Goal: Information Seeking & Learning: Check status

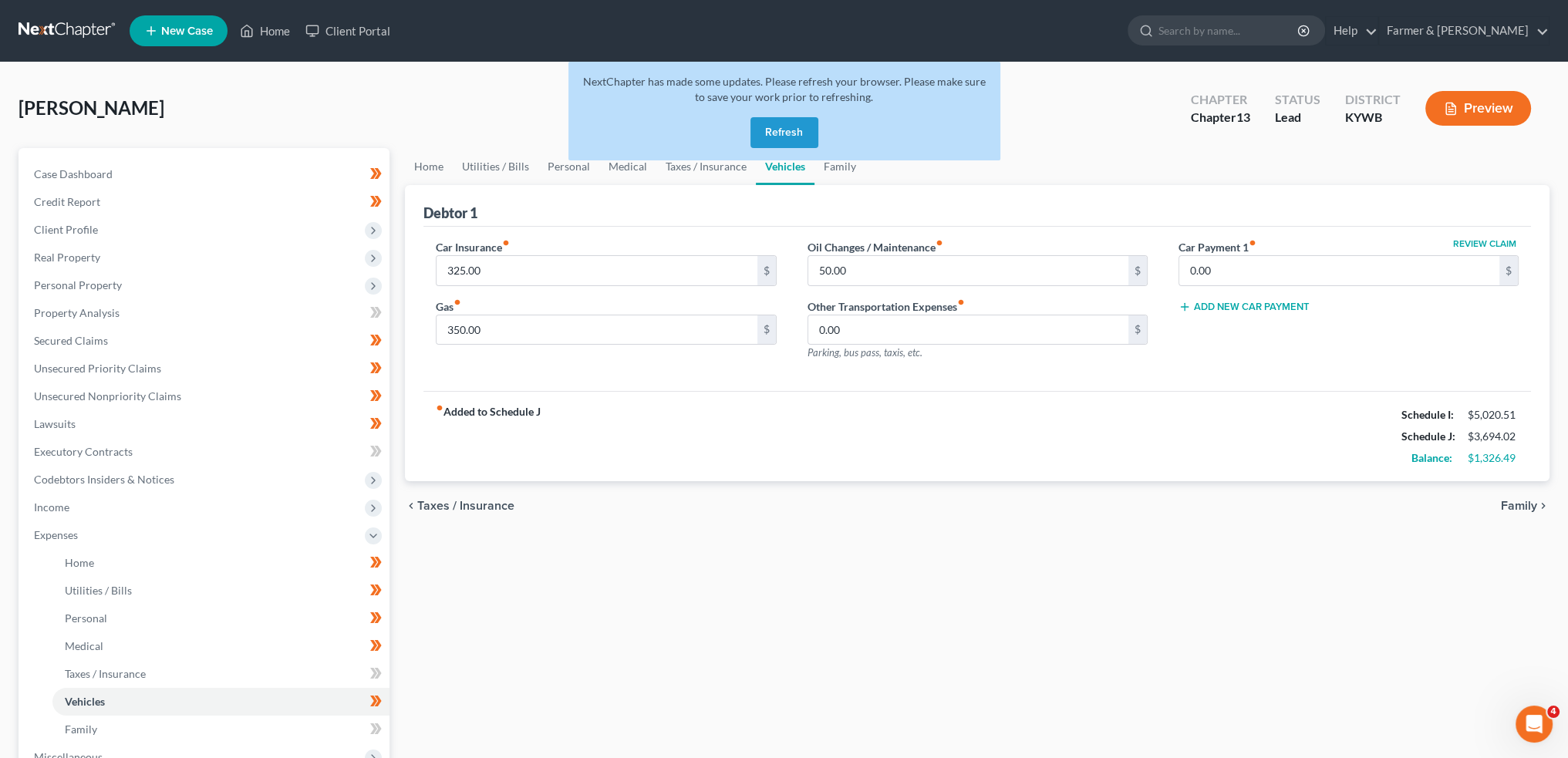
click at [769, 131] on button "Refresh" at bounding box center [785, 132] width 68 height 31
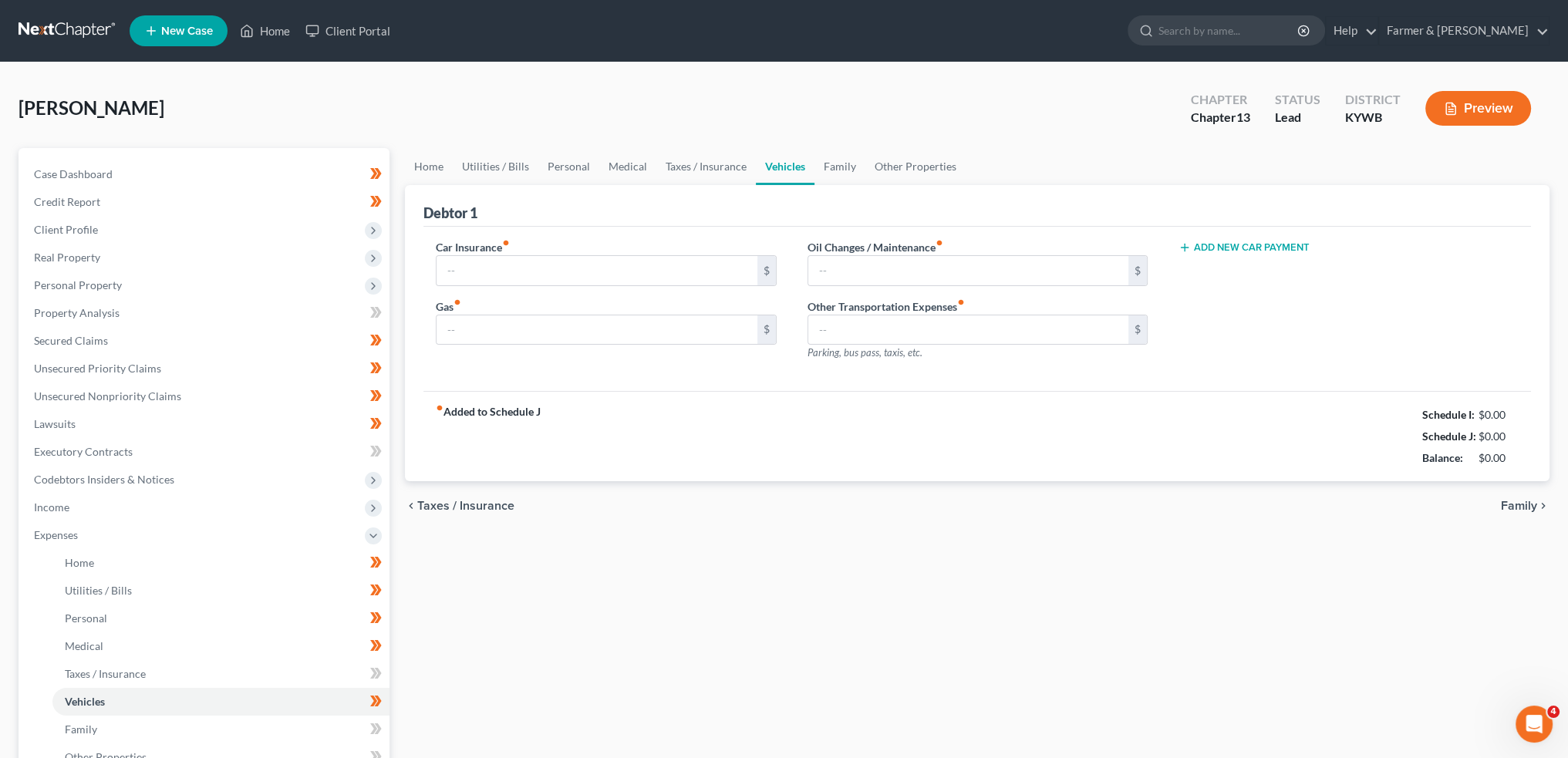
type input "325.00"
type input "350.00"
type input "50.00"
type input "0.00"
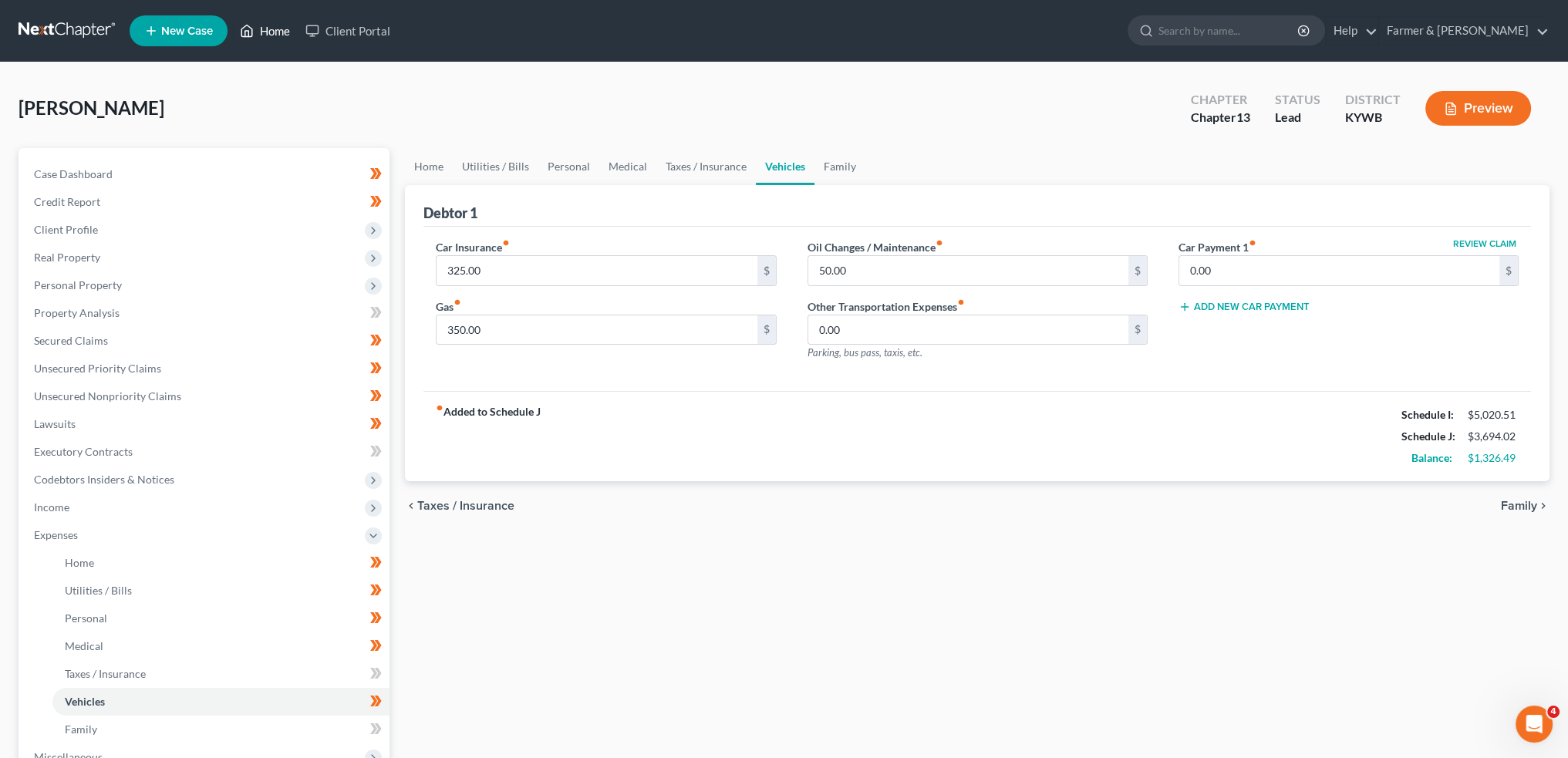
click at [256, 22] on link "Home" at bounding box center [265, 31] width 65 height 28
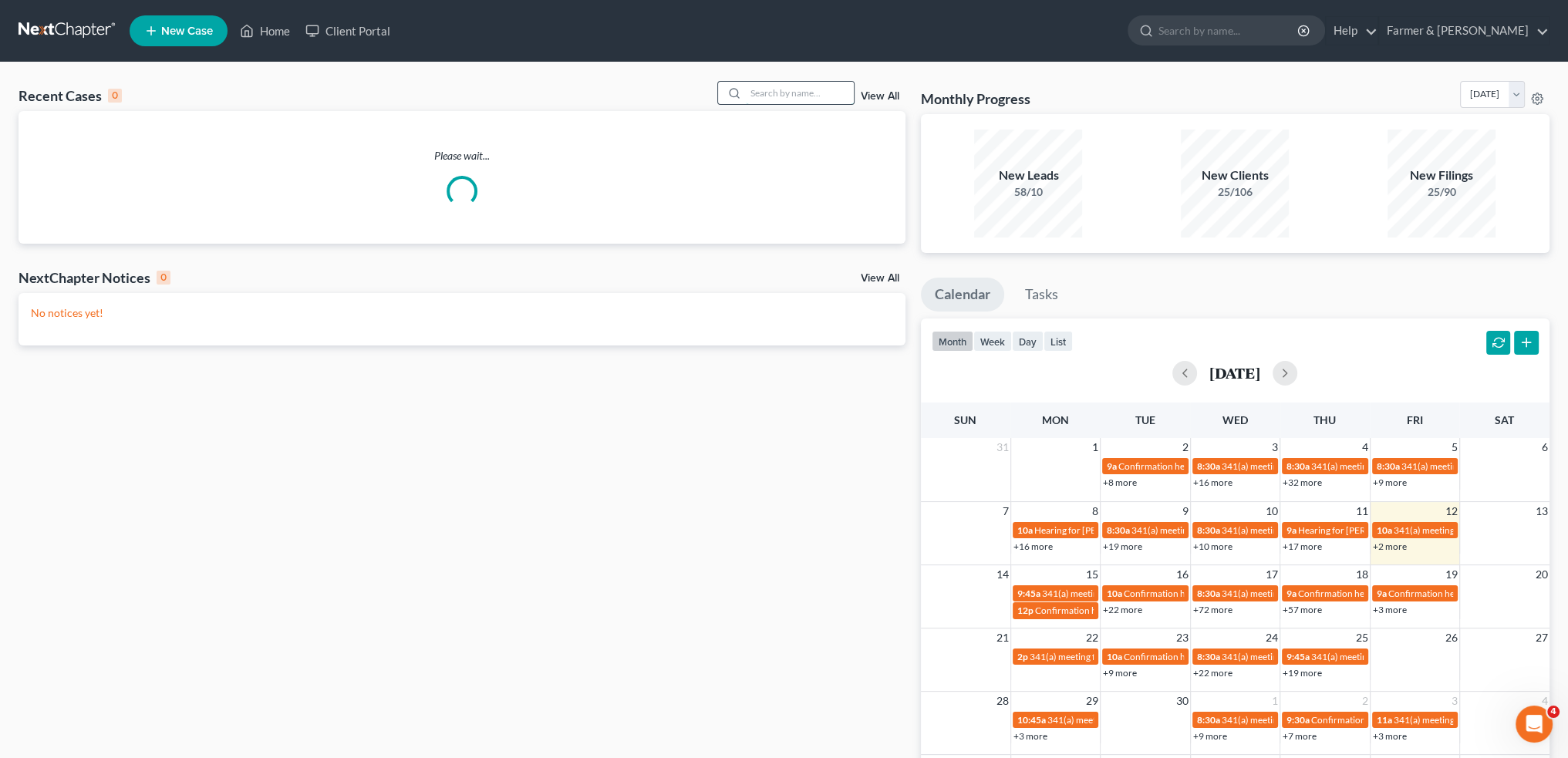
click at [804, 92] on input "search" at bounding box center [800, 93] width 108 height 22
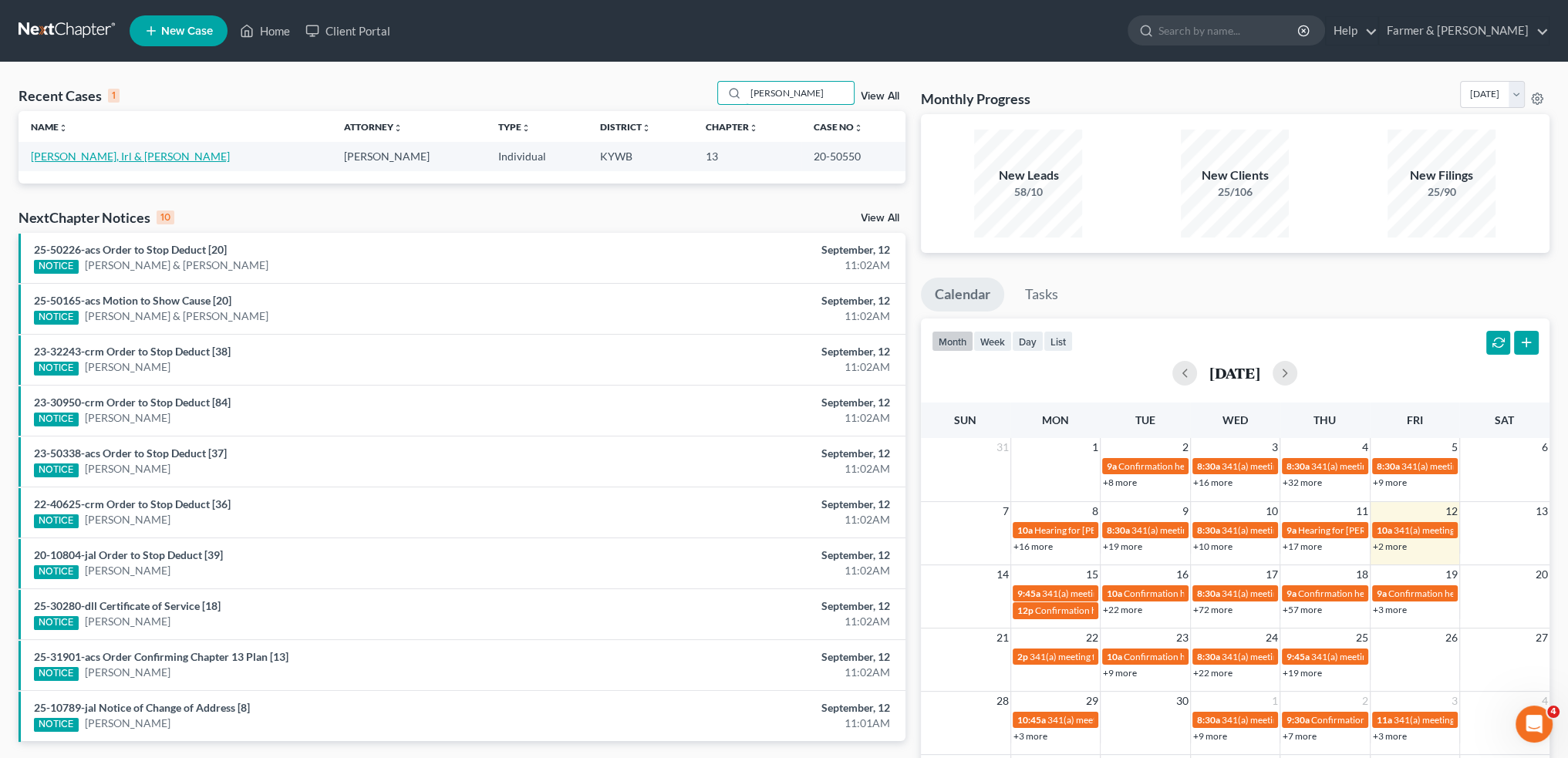
type input "[PERSON_NAME]"
click at [92, 159] on link "[PERSON_NAME], Irl & [PERSON_NAME]" at bounding box center [130, 156] width 199 height 13
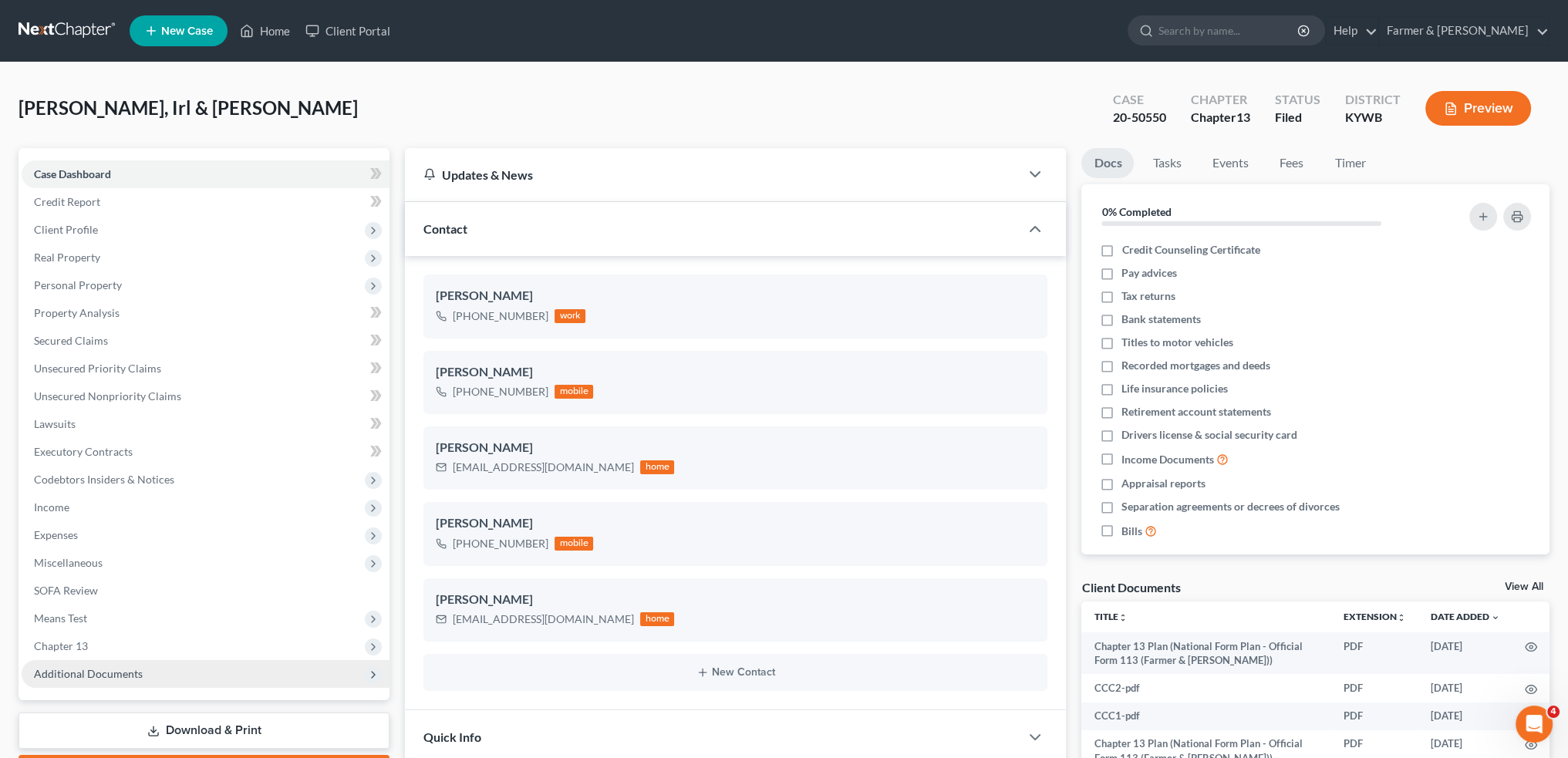
click at [75, 669] on span "Additional Documents" at bounding box center [88, 674] width 109 height 13
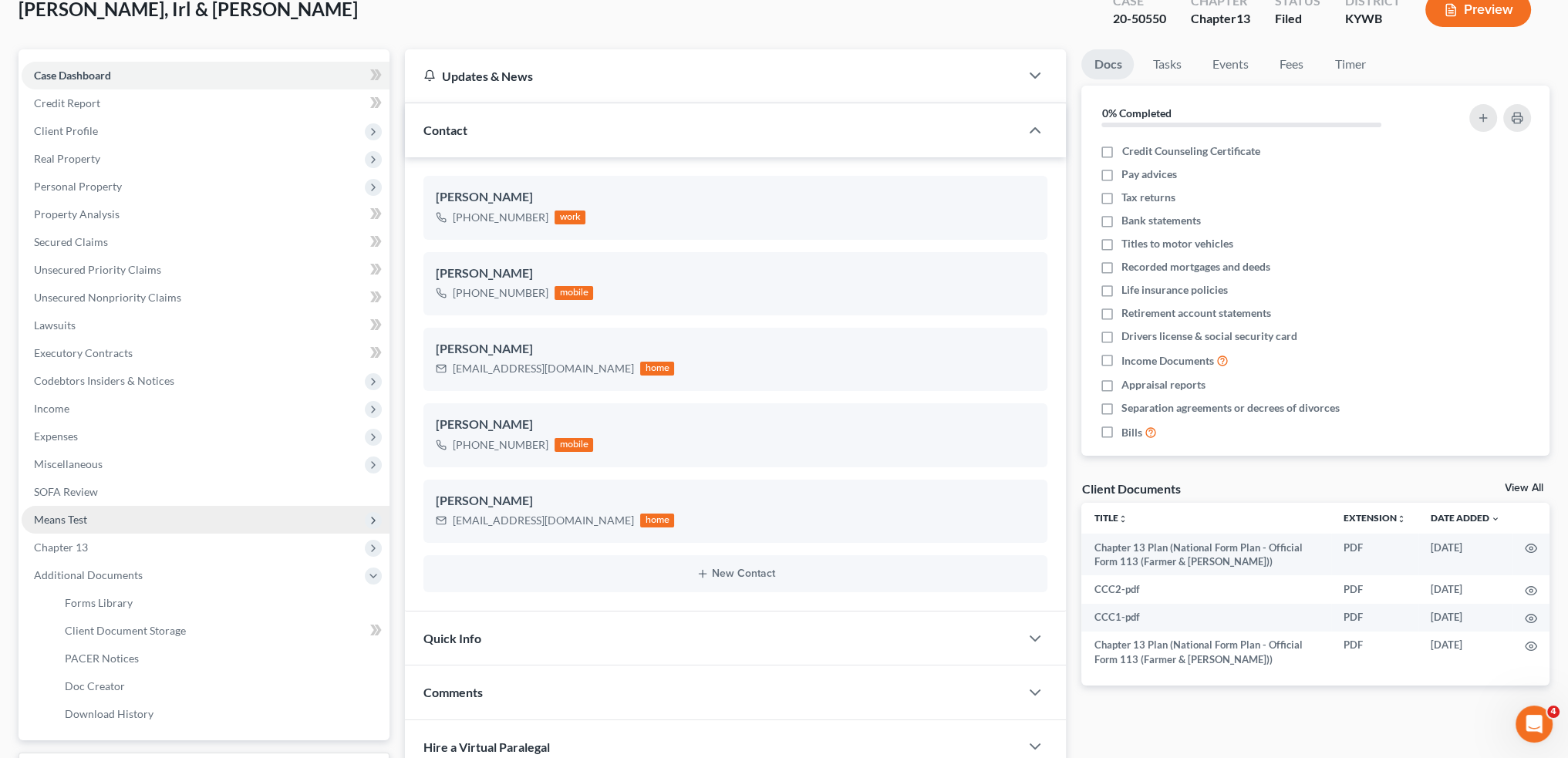
scroll to position [128, 0]
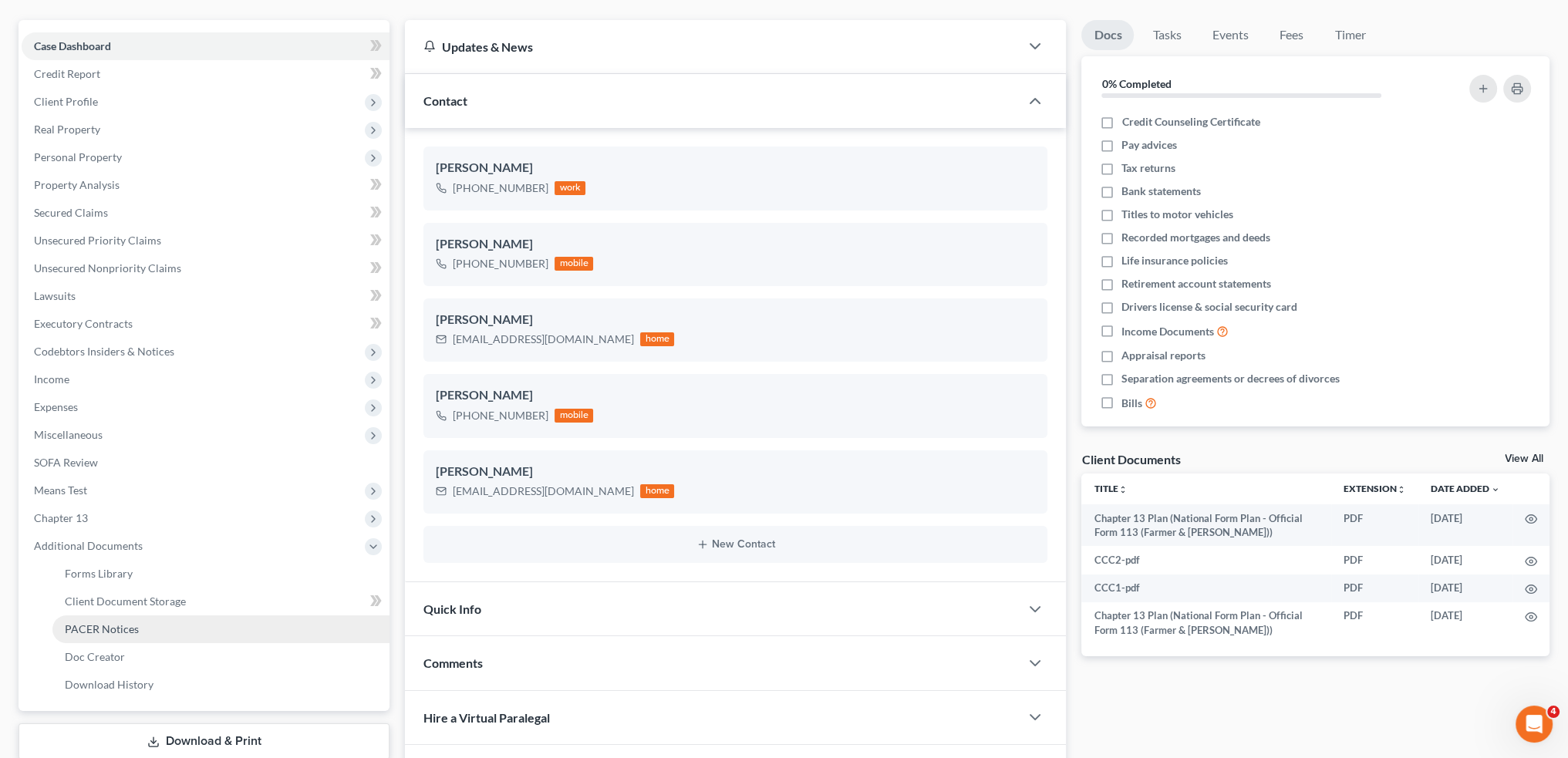
click at [165, 627] on link "PACER Notices" at bounding box center [221, 629] width 337 height 28
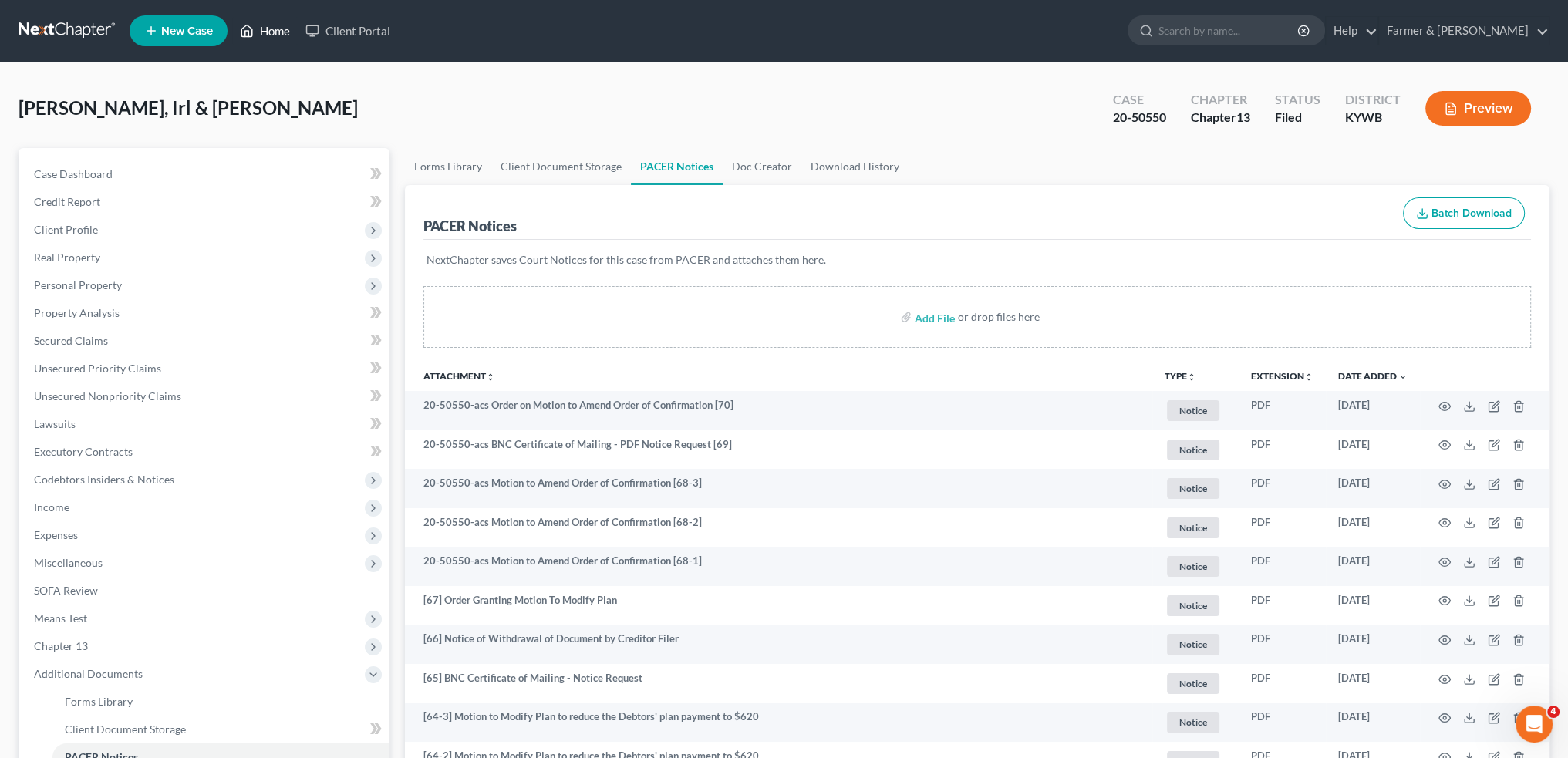
click at [258, 31] on link "Home" at bounding box center [265, 31] width 65 height 28
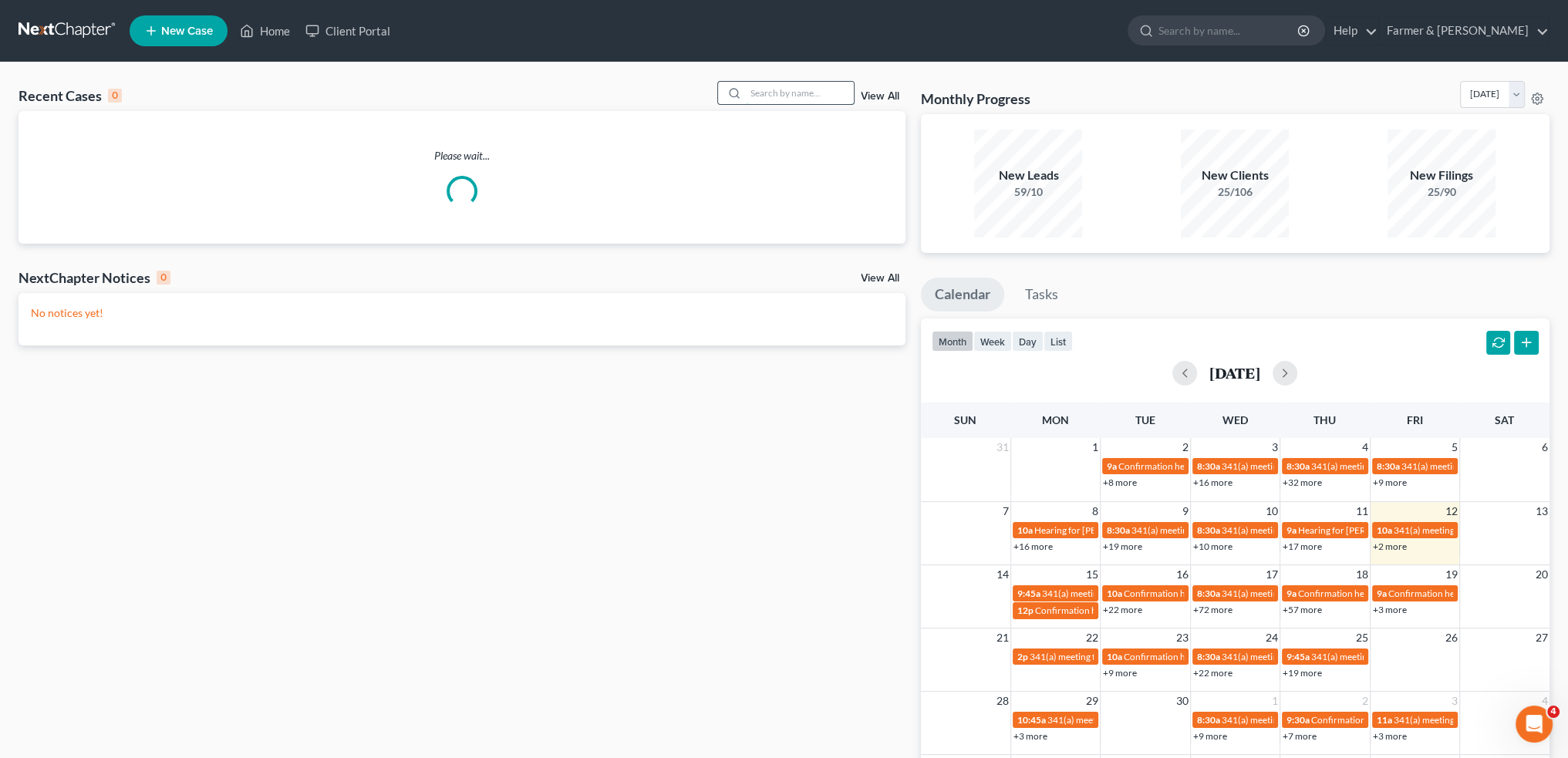
click at [790, 92] on input "search" at bounding box center [800, 93] width 108 height 22
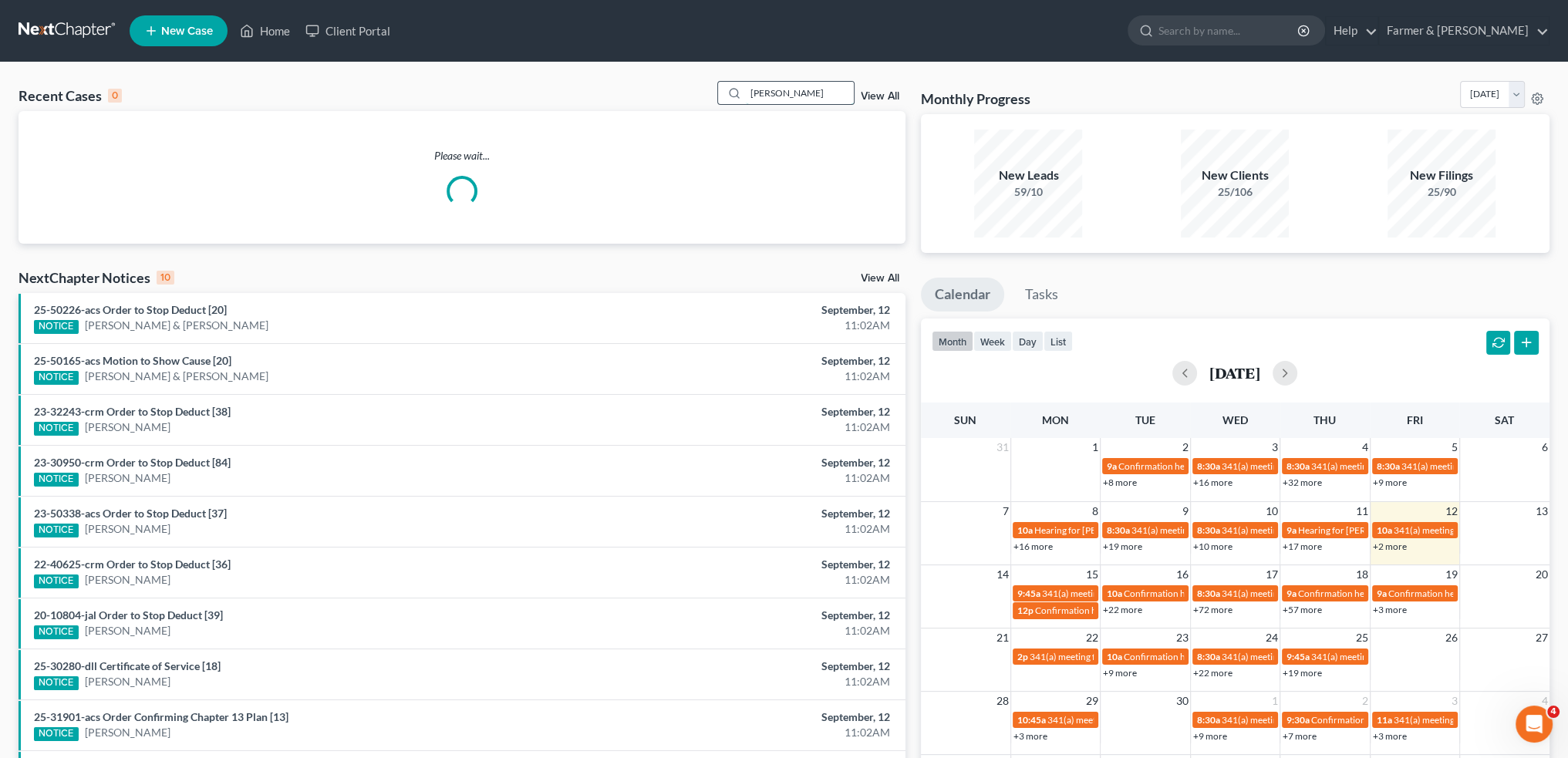
type input "gilli"
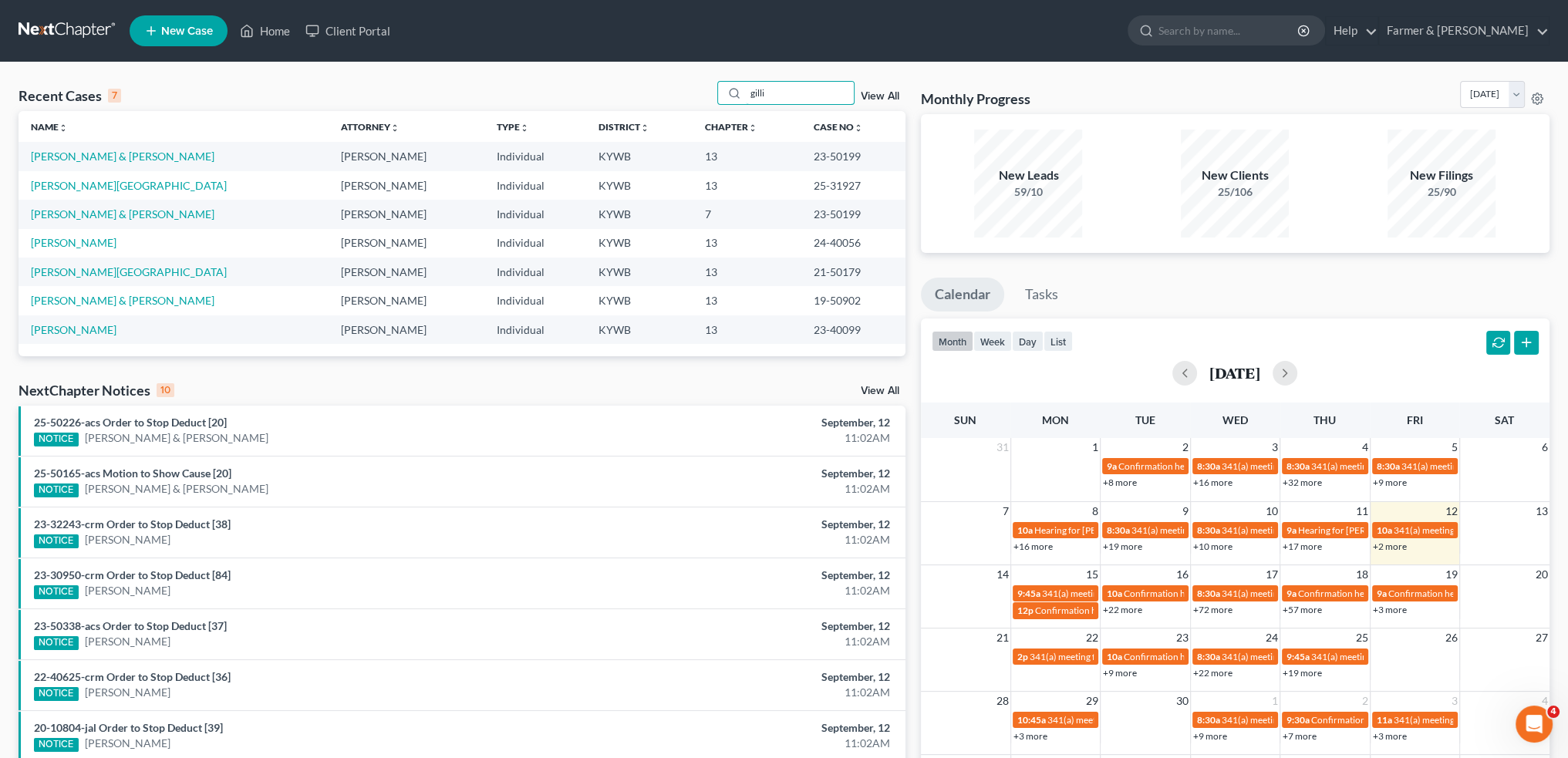
drag, startPoint x: 713, startPoint y: 79, endPoint x: 686, endPoint y: 83, distance: 27.3
click at [686, 83] on div "Recent Cases 7 gilli View All" at bounding box center [461, 96] width 887 height 30
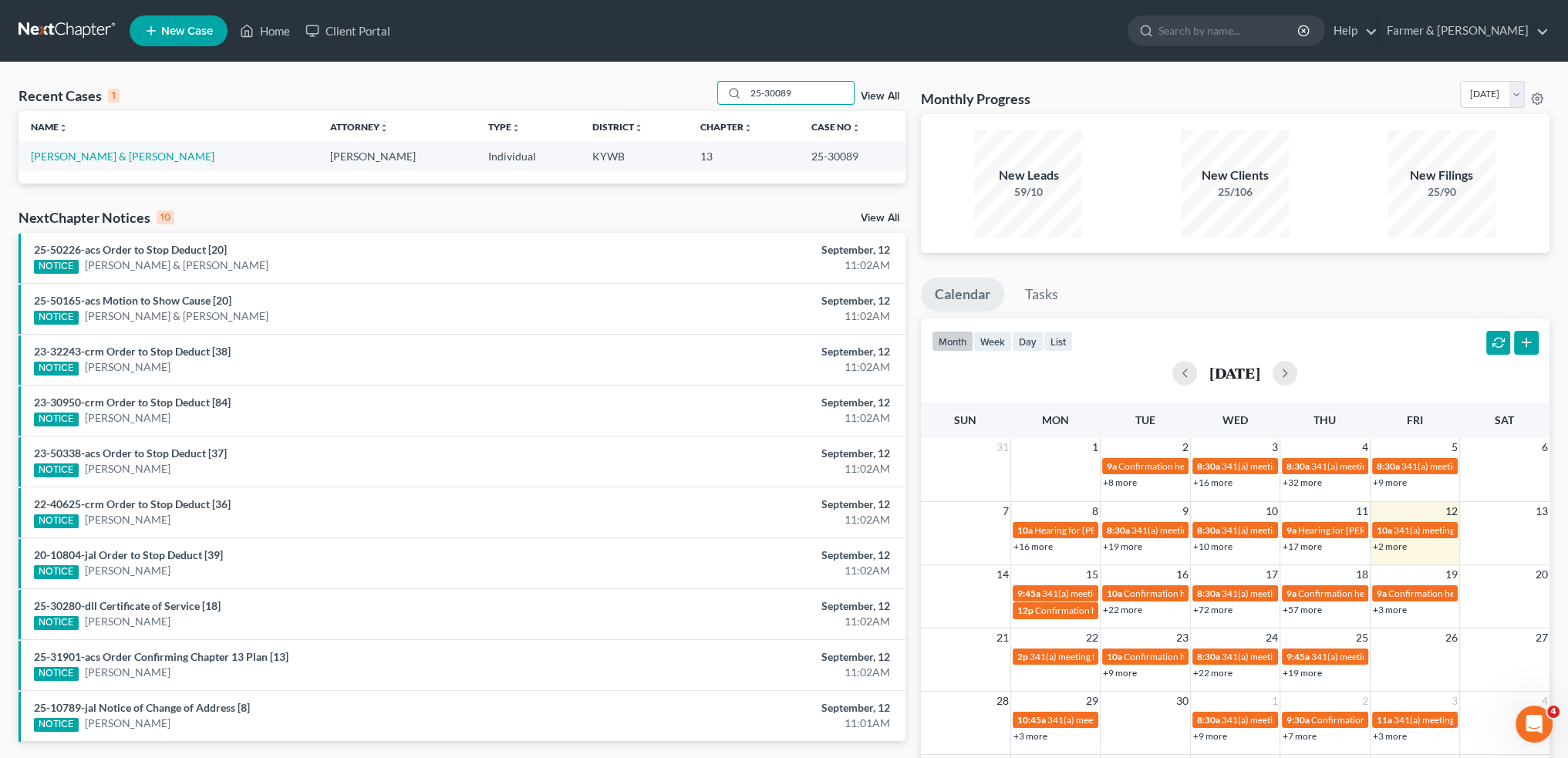
drag, startPoint x: 829, startPoint y: 98, endPoint x: 517, endPoint y: 103, distance: 312.0
click at [522, 100] on div "Recent Cases 1 25-30089 View All" at bounding box center [461, 96] width 887 height 30
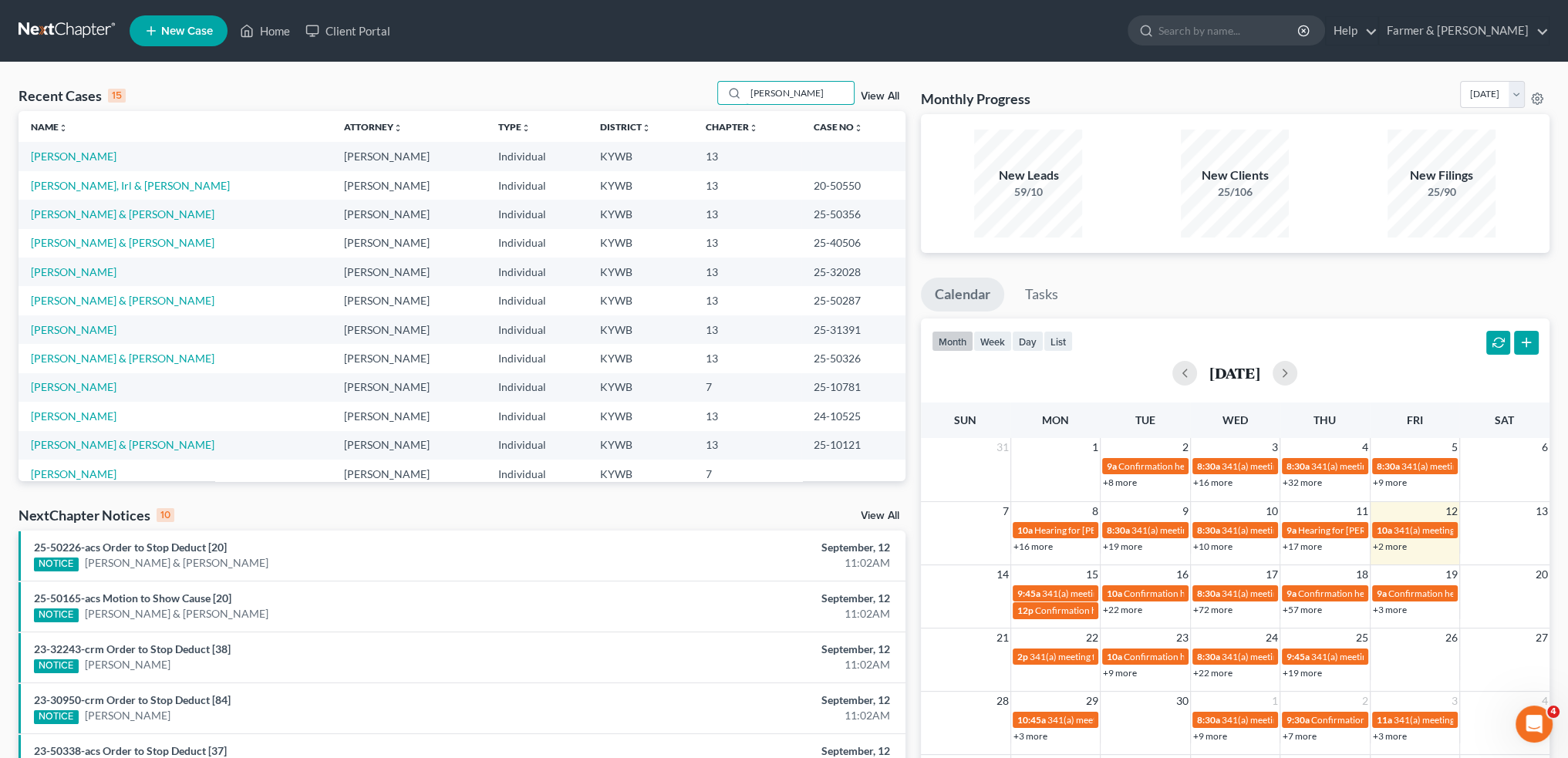
type input "[PERSON_NAME]"
click at [95, 184] on link "[PERSON_NAME], Irl & [PERSON_NAME]" at bounding box center [130, 185] width 199 height 13
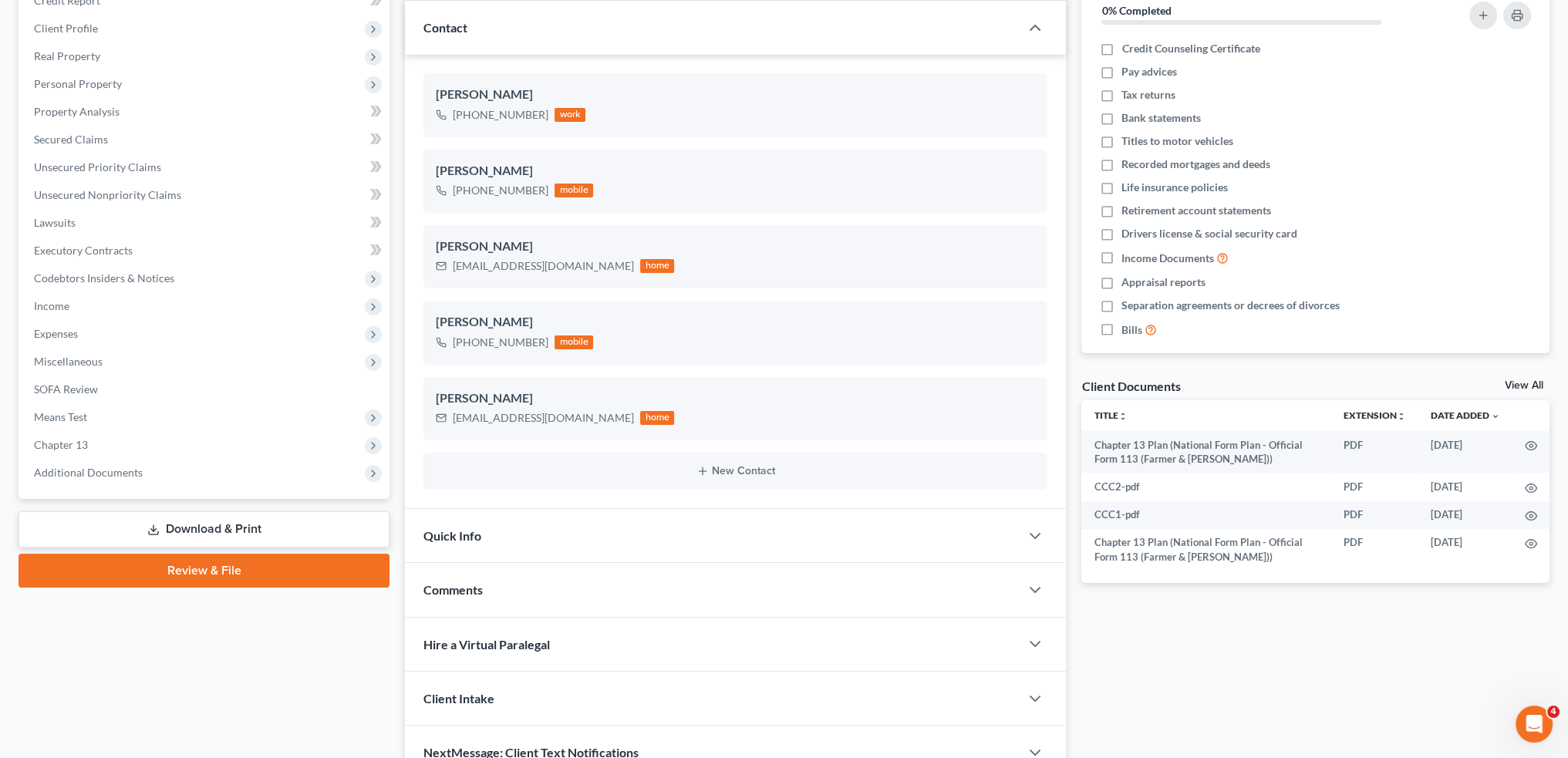
scroll to position [280, 0]
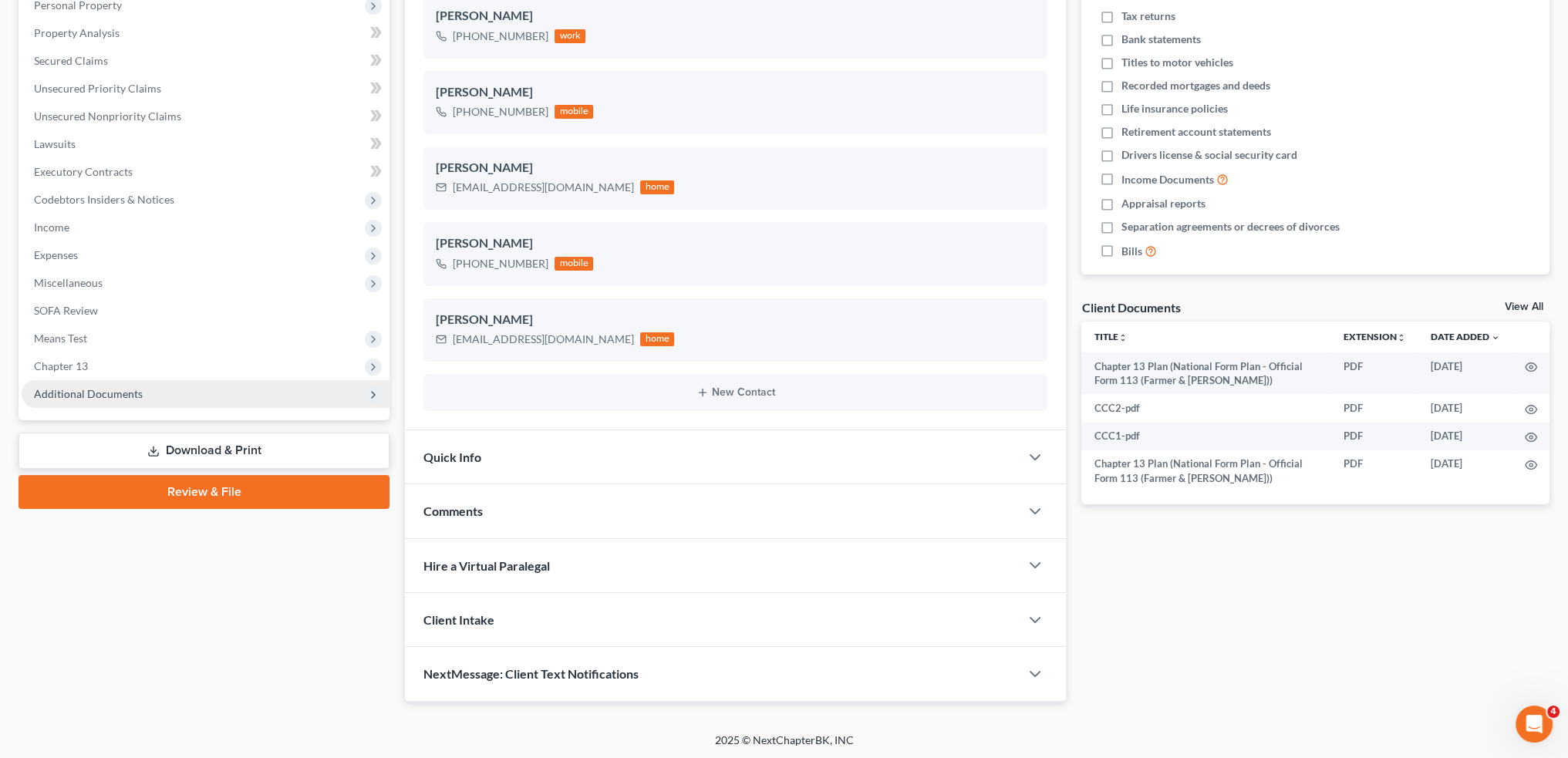
click at [71, 392] on span "Additional Documents" at bounding box center [88, 393] width 109 height 13
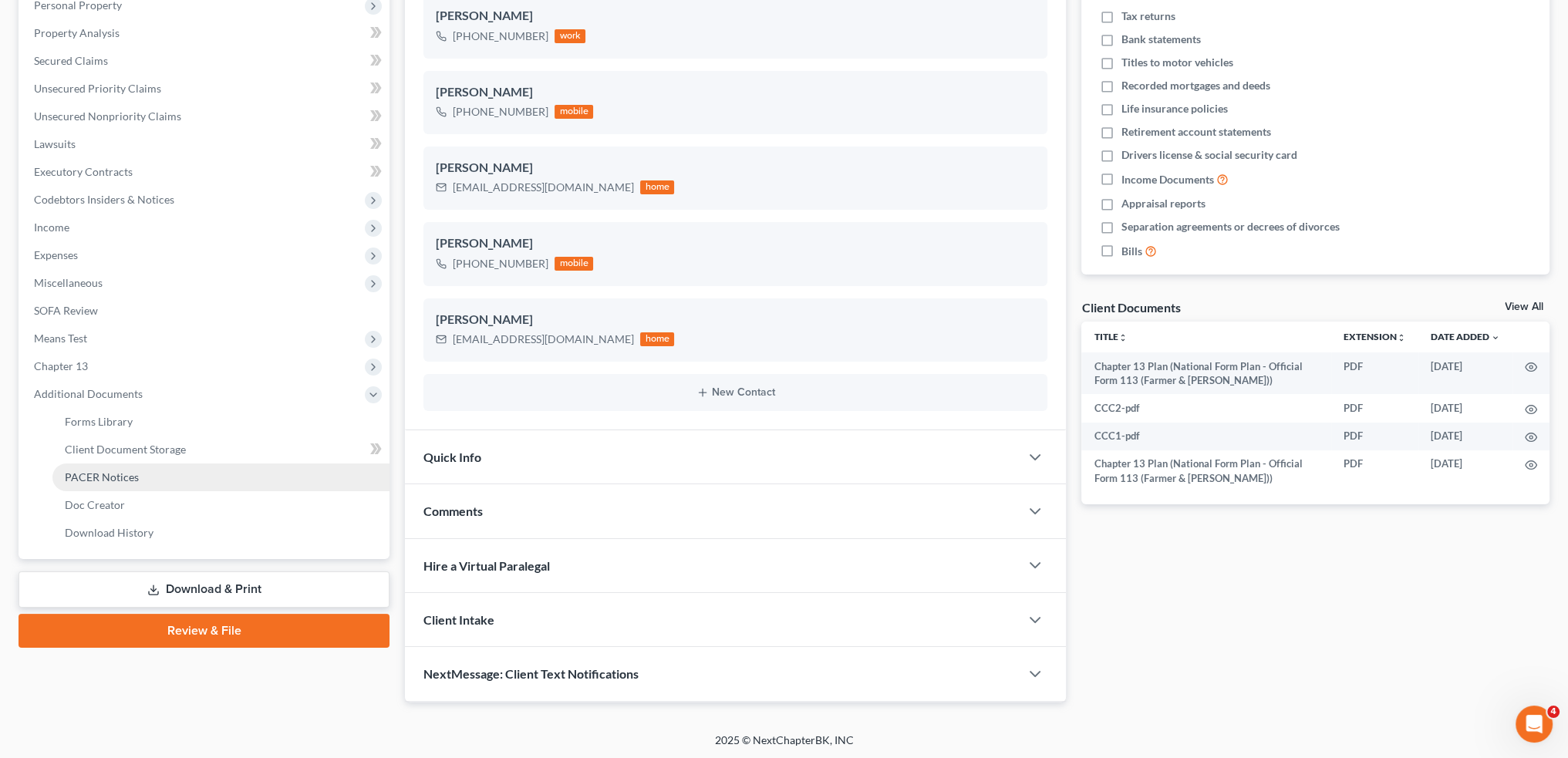
click at [86, 478] on span "PACER Notices" at bounding box center [102, 477] width 74 height 13
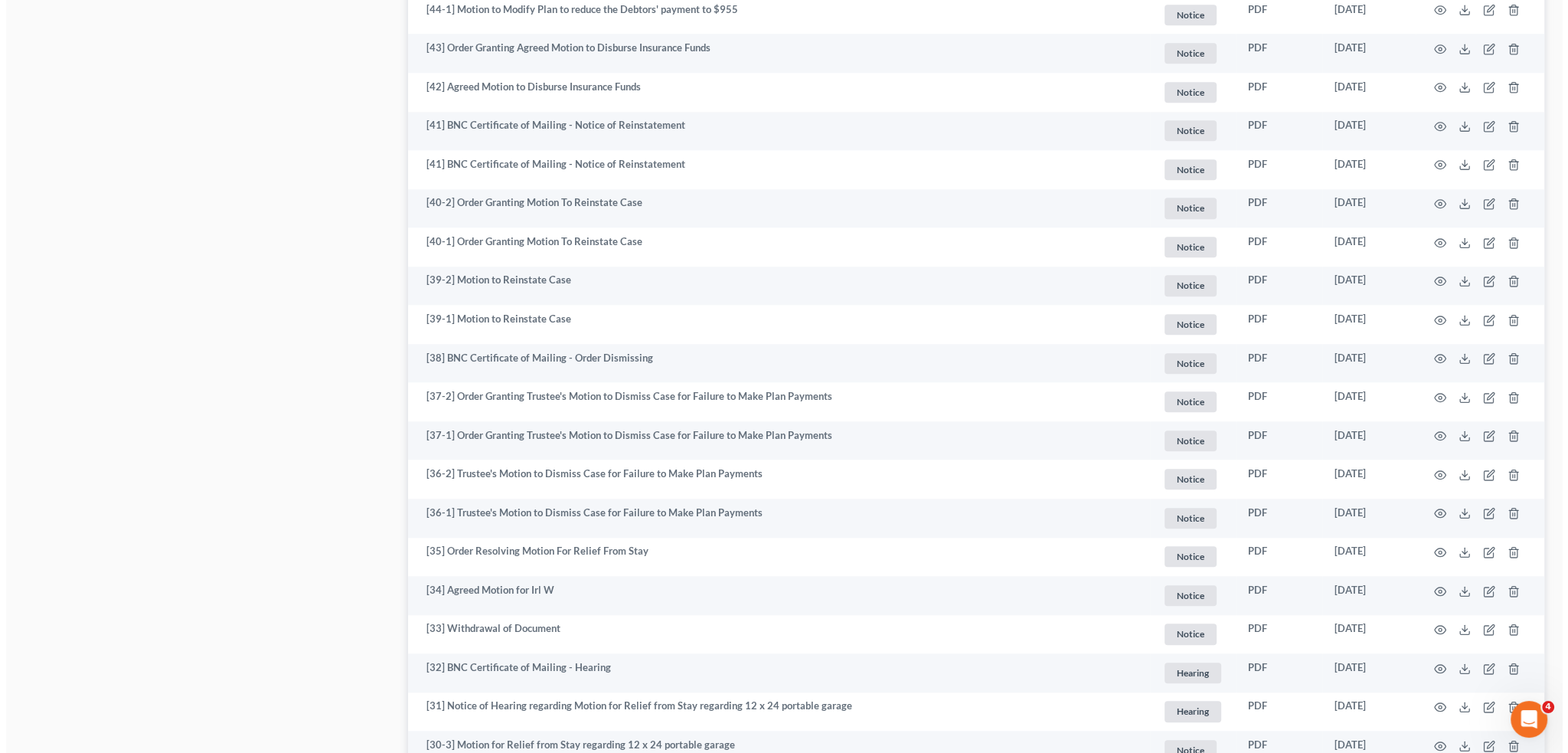
scroll to position [2425, 0]
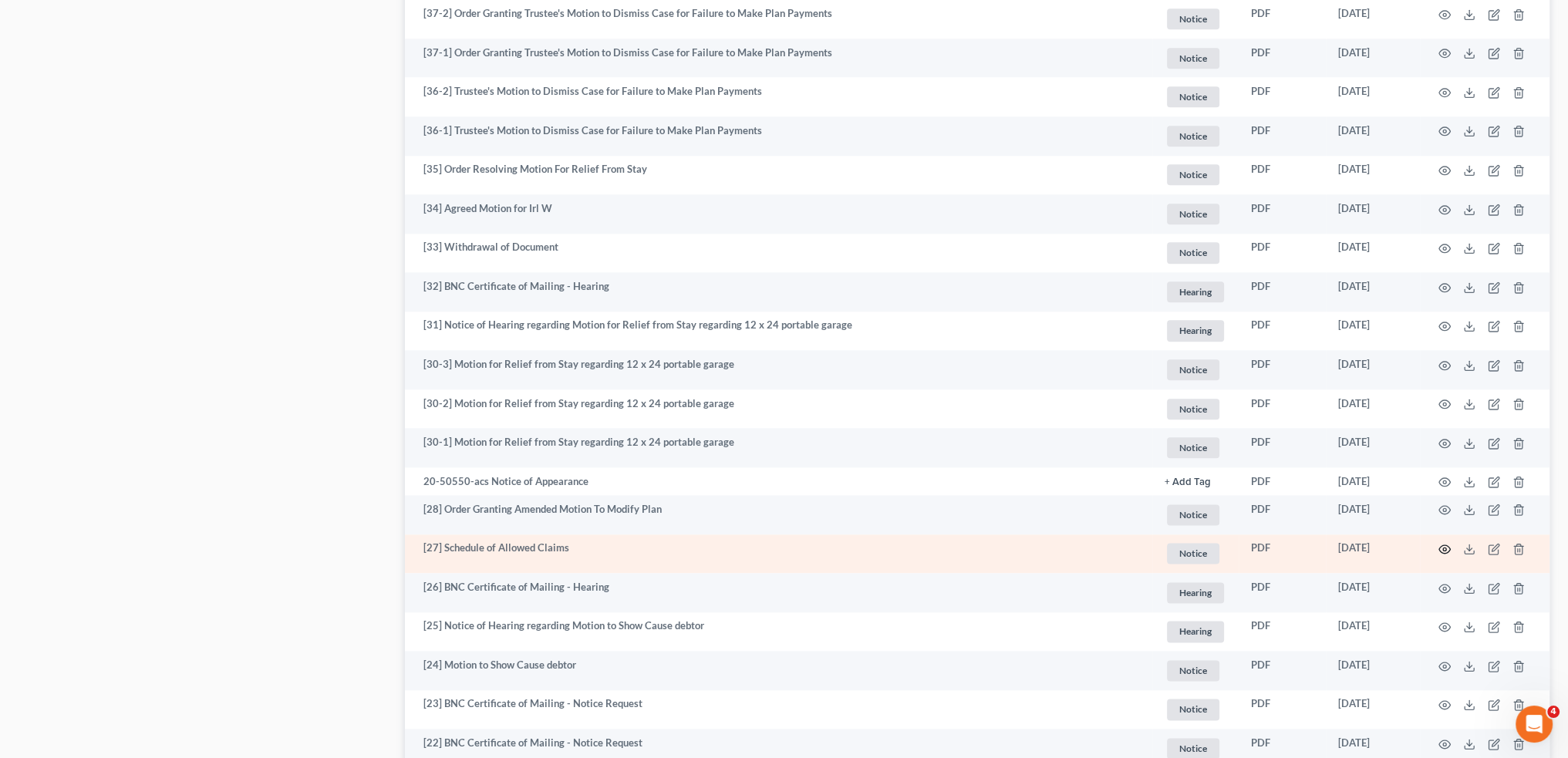
click at [1444, 548] on circle "button" at bounding box center [1445, 549] width 3 height 3
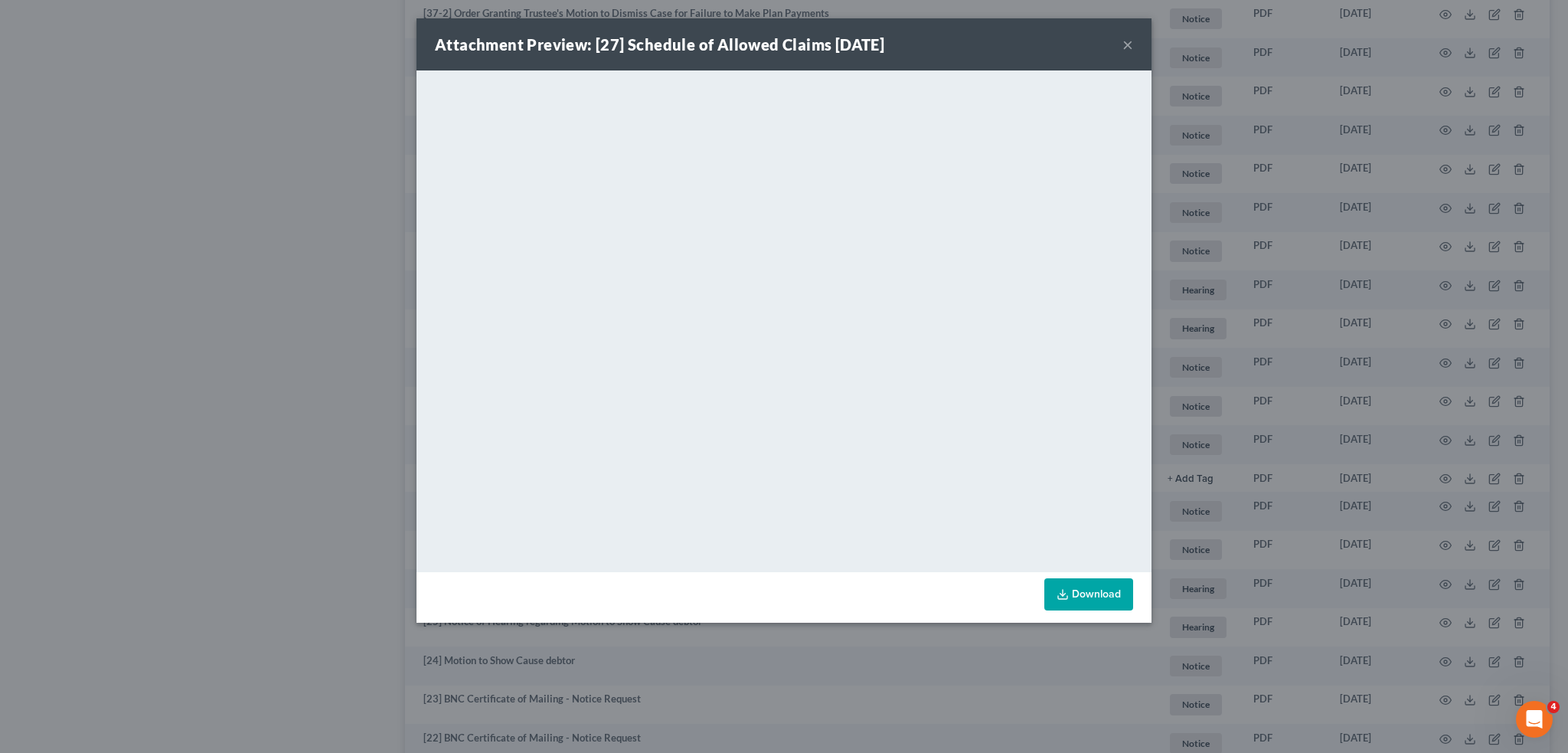
click at [1121, 41] on div "Attachment Preview: [27] Schedule of Allowed Claims [DATE] ×" at bounding box center [783, 44] width 735 height 52
click at [1130, 42] on button "×" at bounding box center [1127, 44] width 11 height 18
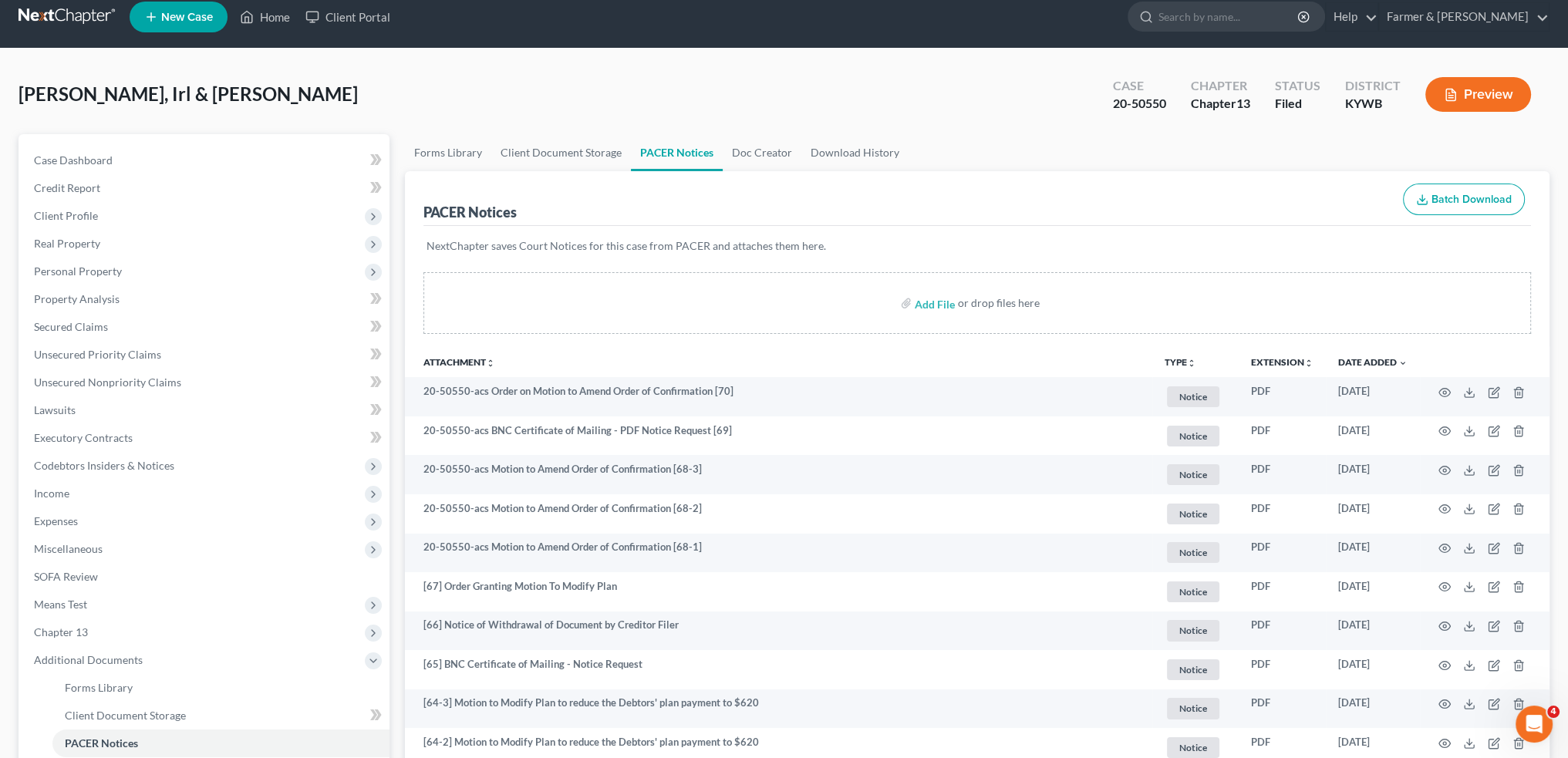
scroll to position [0, 0]
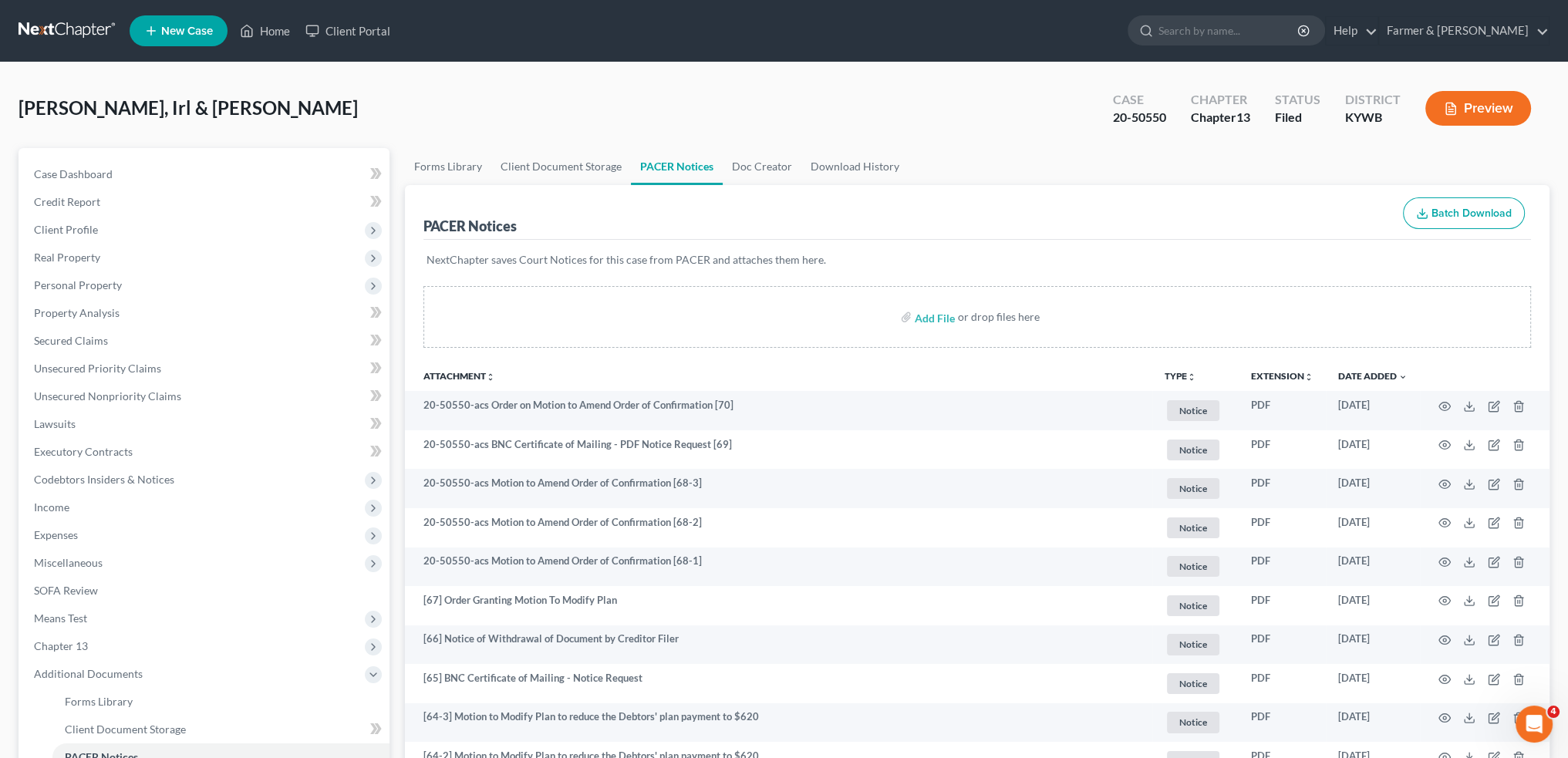
click at [1175, 379] on button "TYPE unfold_more" at bounding box center [1180, 377] width 31 height 10
click at [1188, 539] on link "Proof of Claim" at bounding box center [1227, 543] width 127 height 26
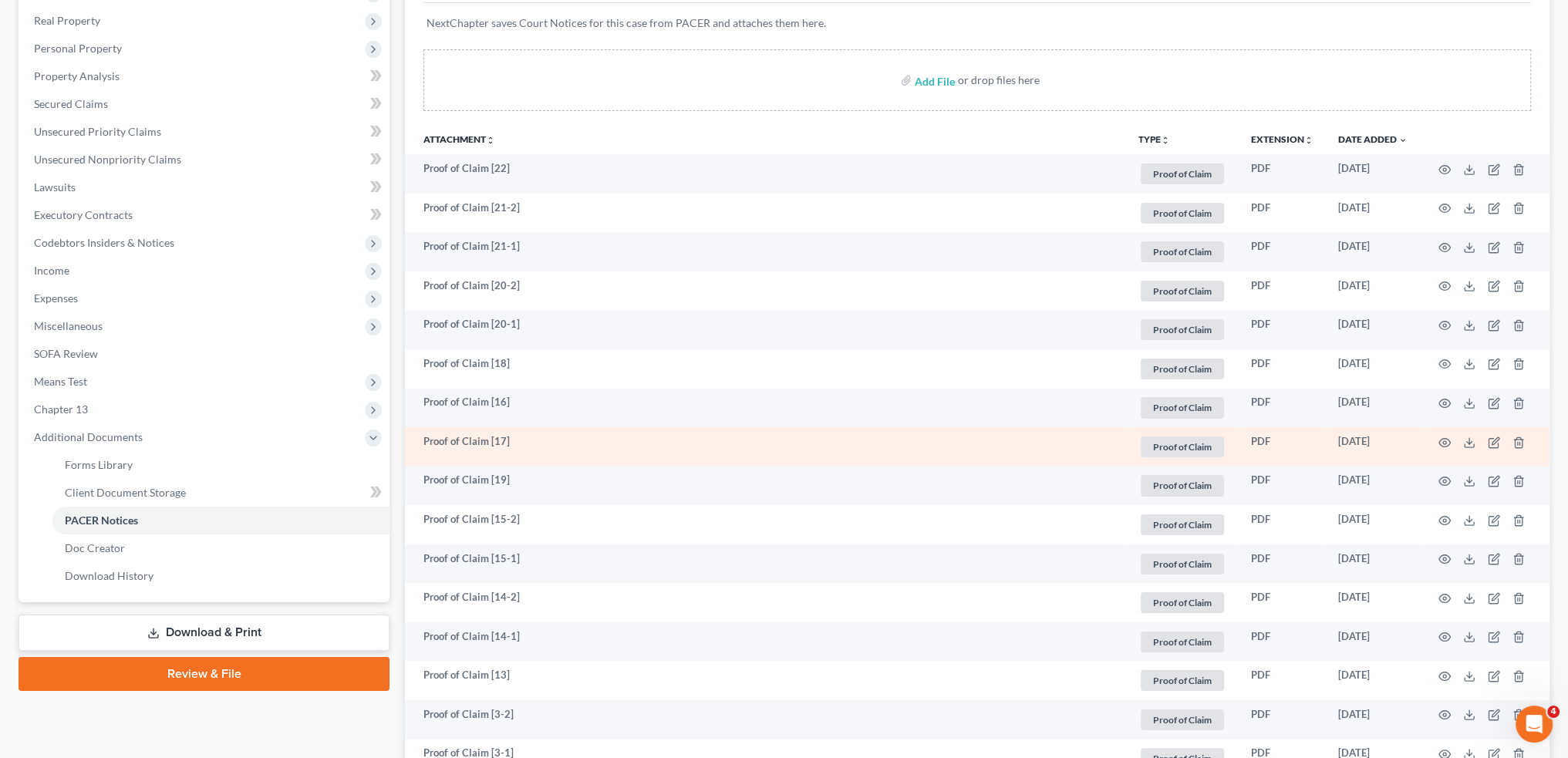
scroll to position [257, 0]
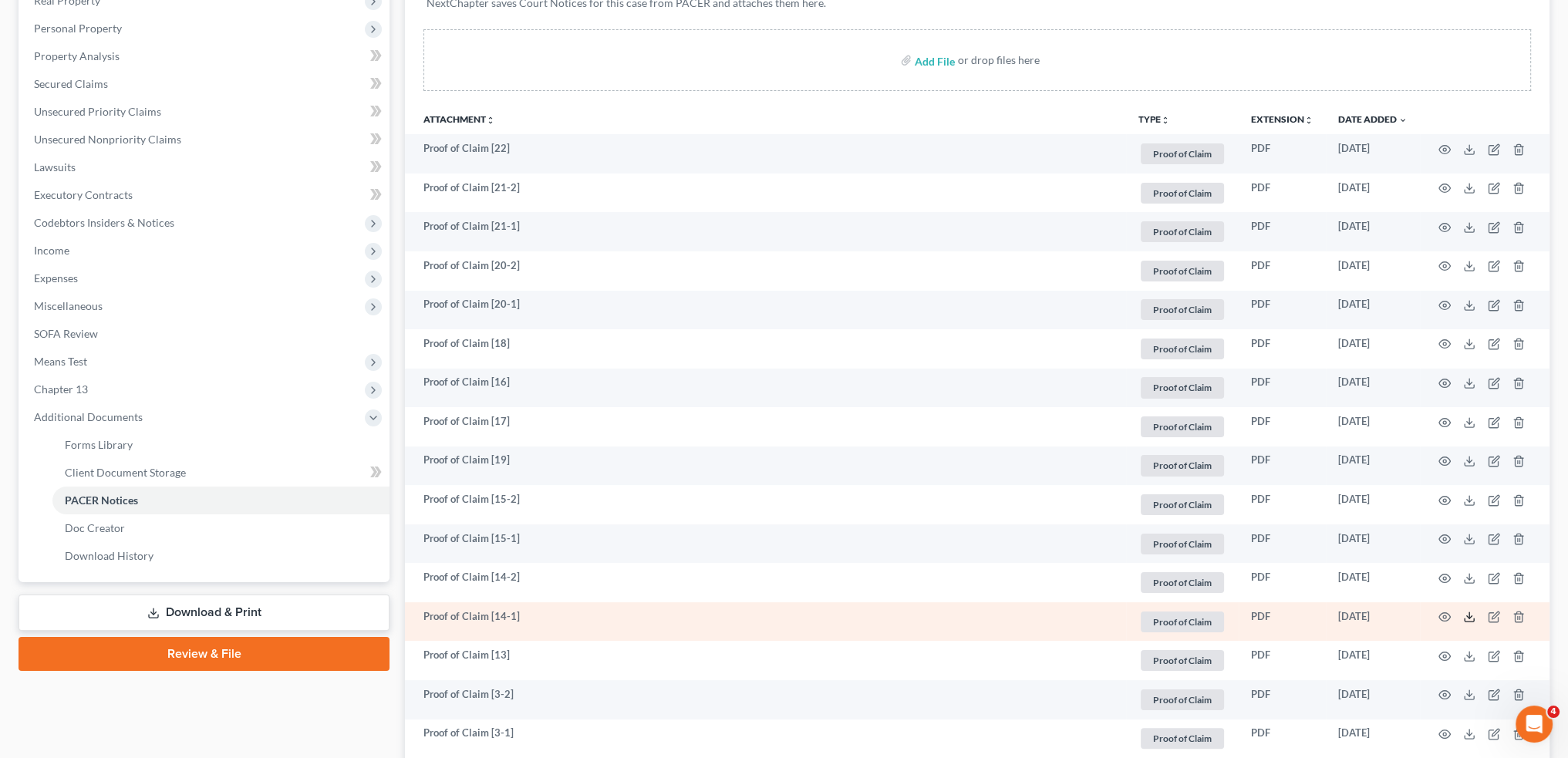
click at [1468, 617] on icon at bounding box center [1469, 617] width 12 height 12
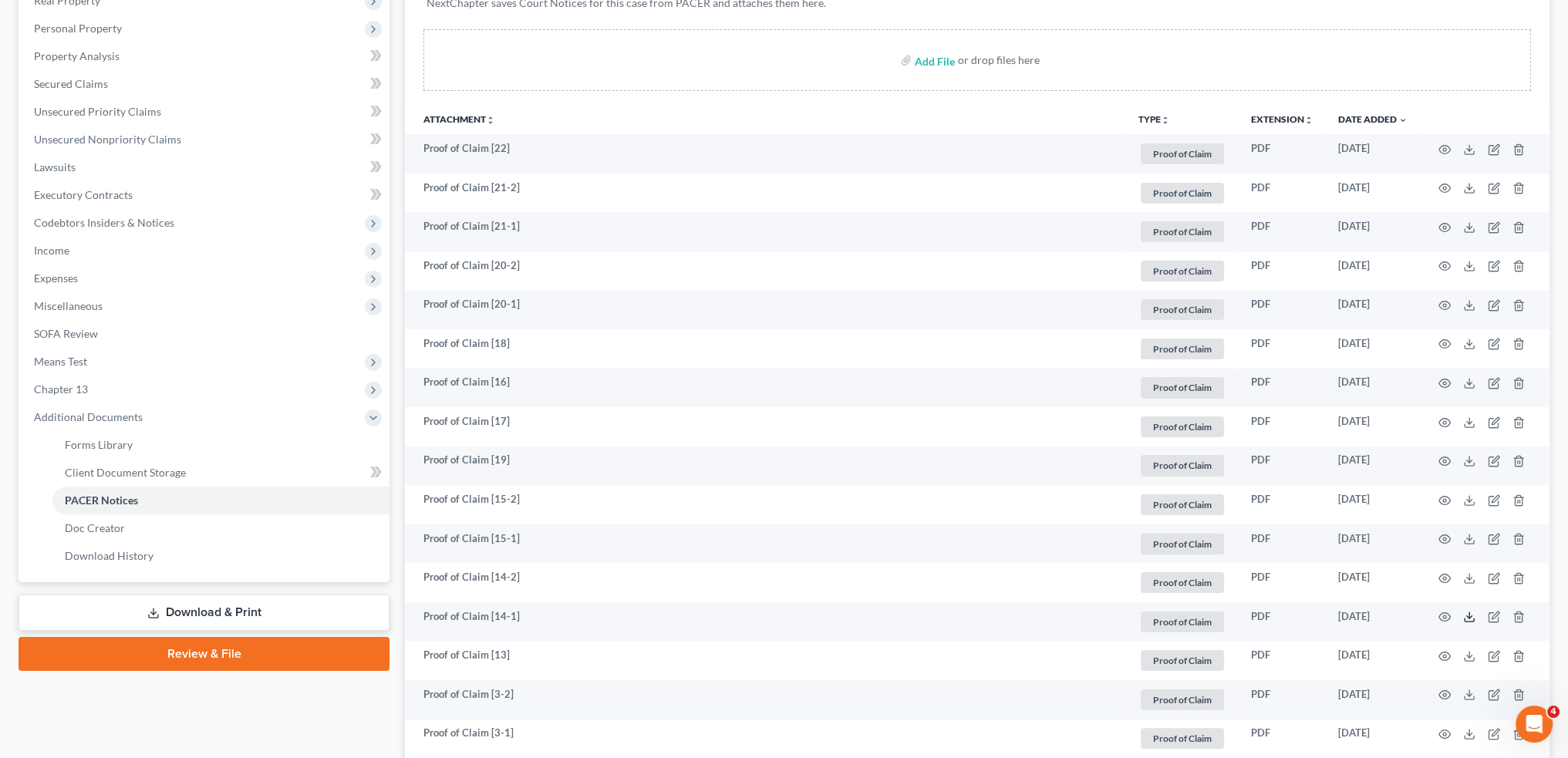
scroll to position [0, 0]
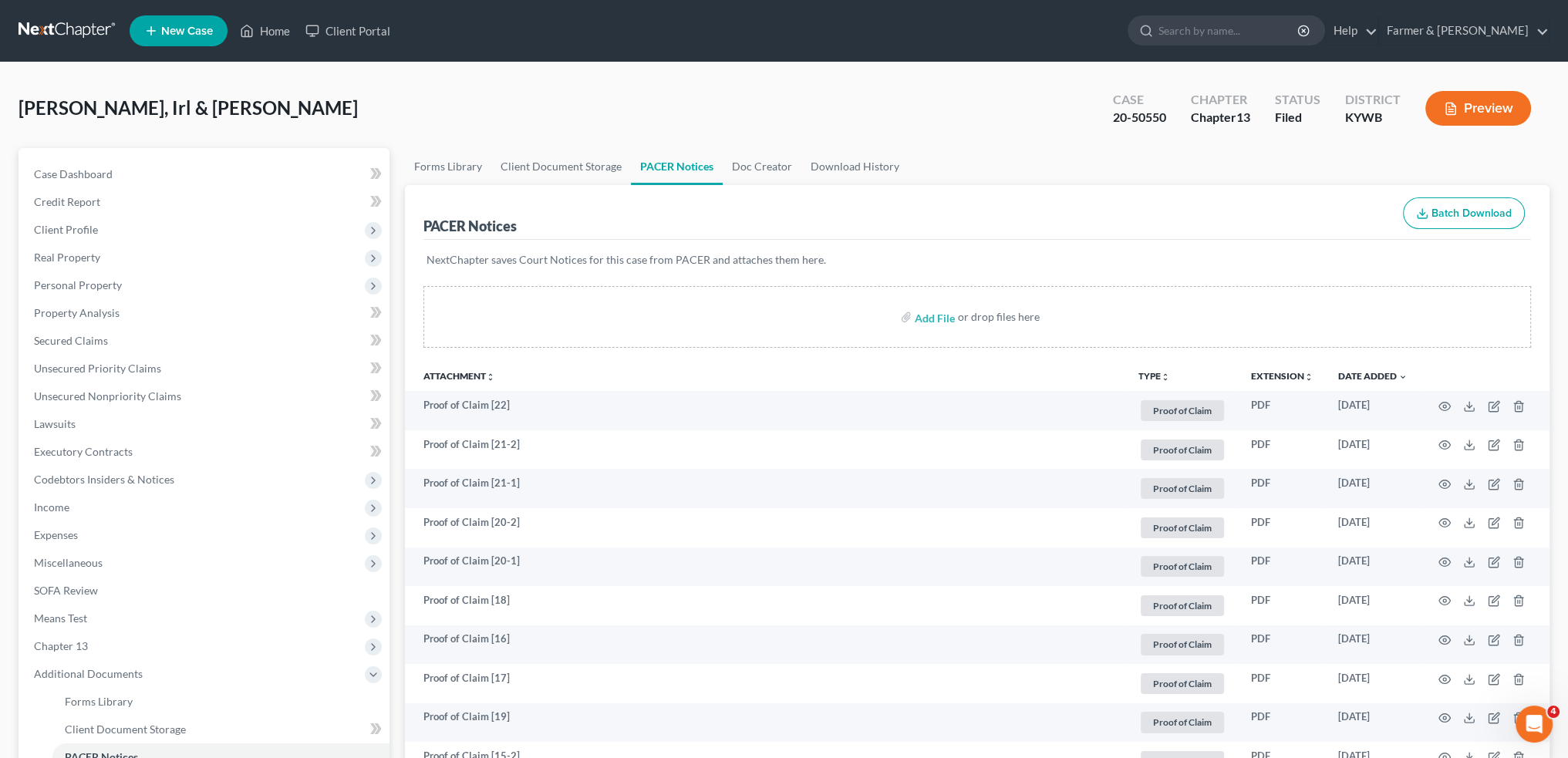
click at [1157, 373] on button "TYPE unfold_more" at bounding box center [1154, 377] width 31 height 10
click at [1167, 405] on link "NONE" at bounding box center [1202, 400] width 127 height 26
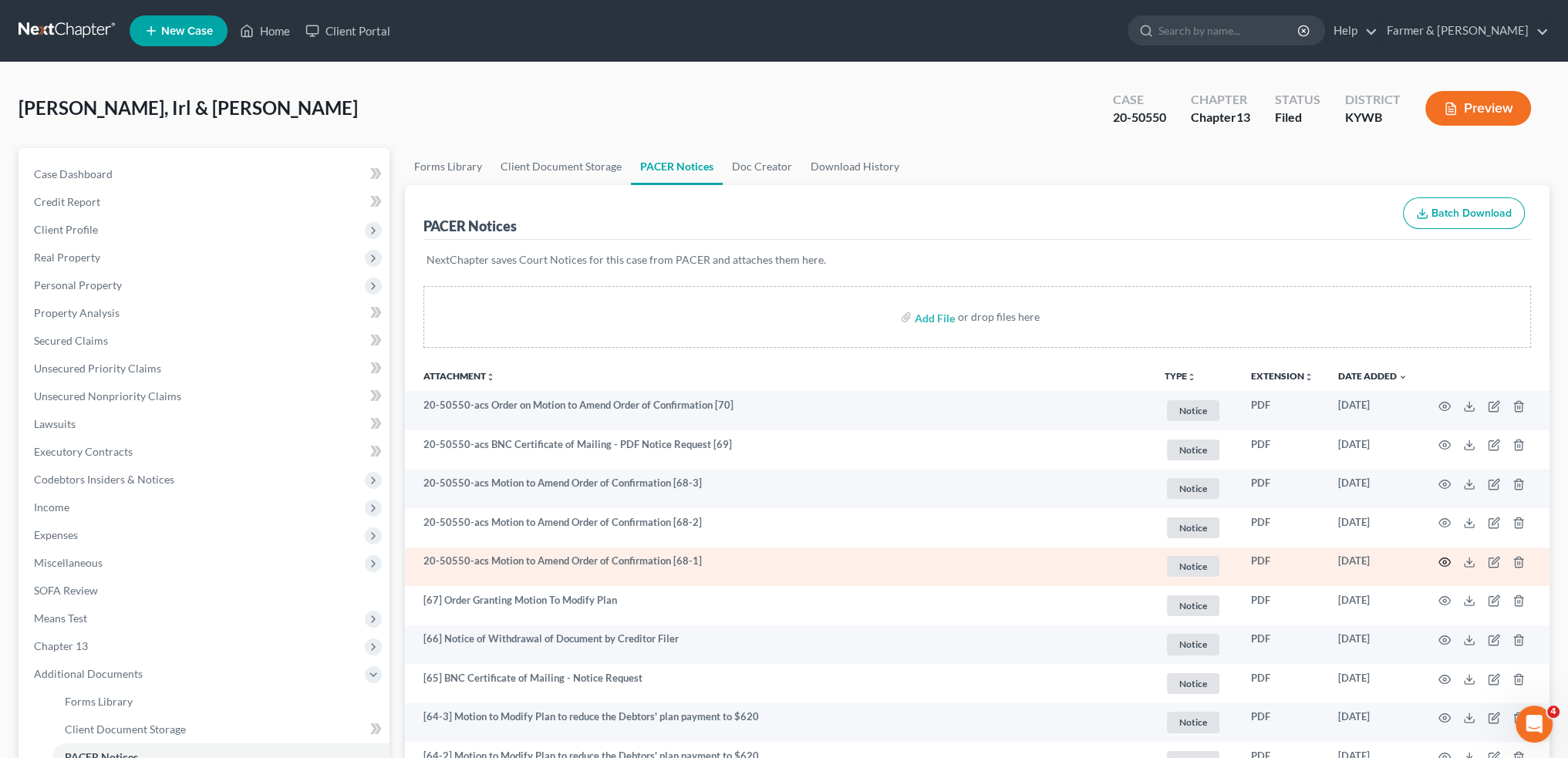
click at [1445, 560] on icon "button" at bounding box center [1445, 562] width 12 height 12
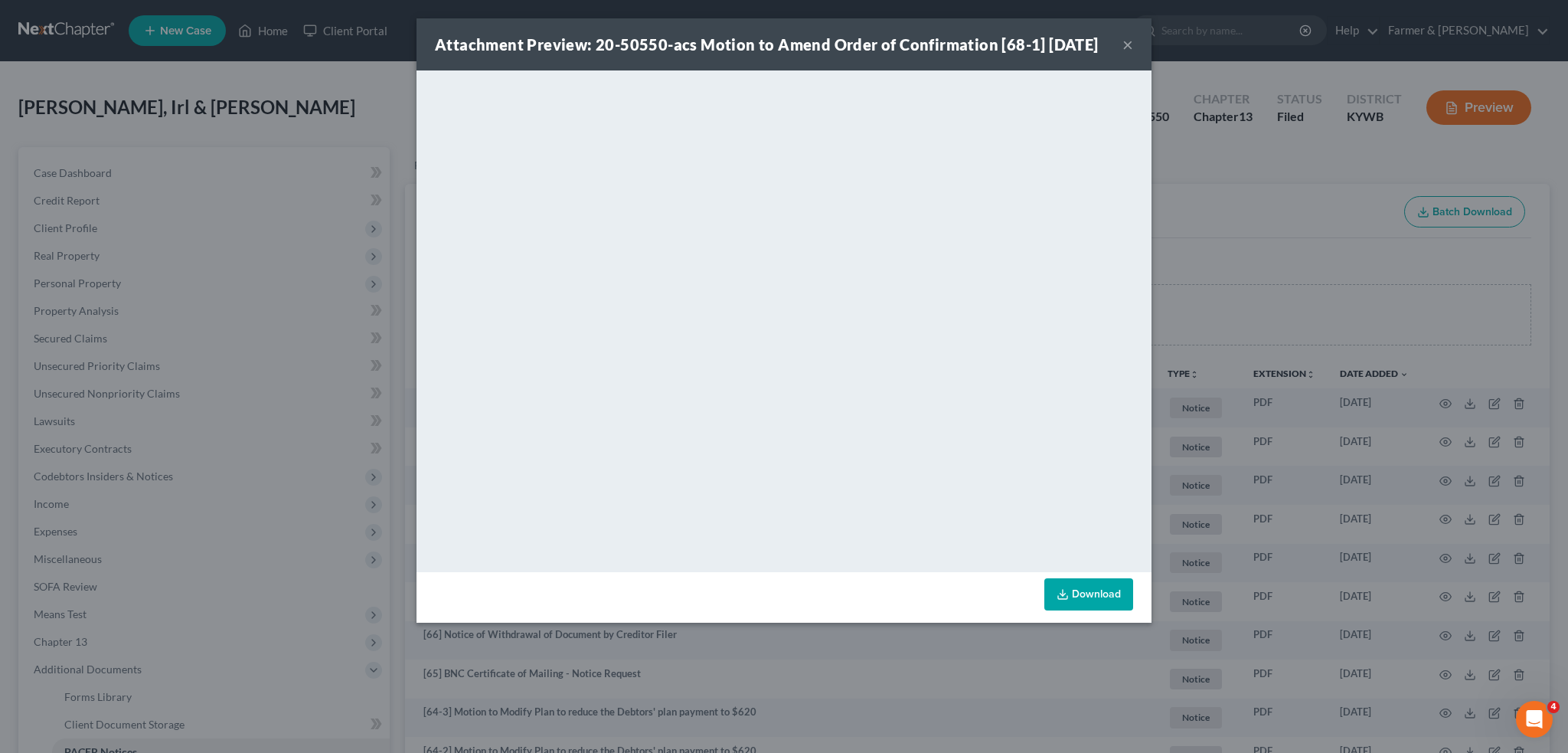
click at [1126, 53] on button "×" at bounding box center [1127, 44] width 11 height 18
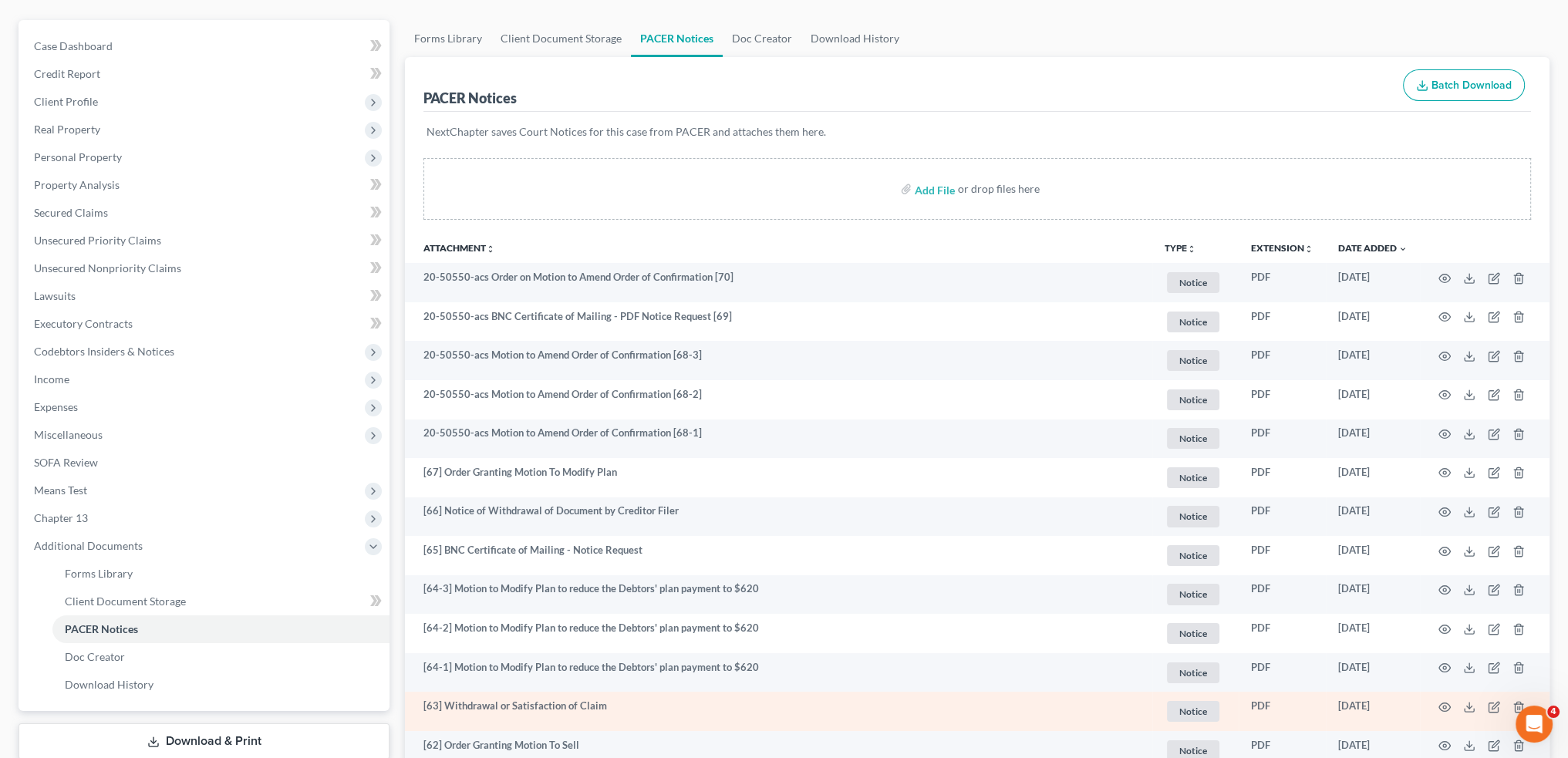
scroll to position [257, 0]
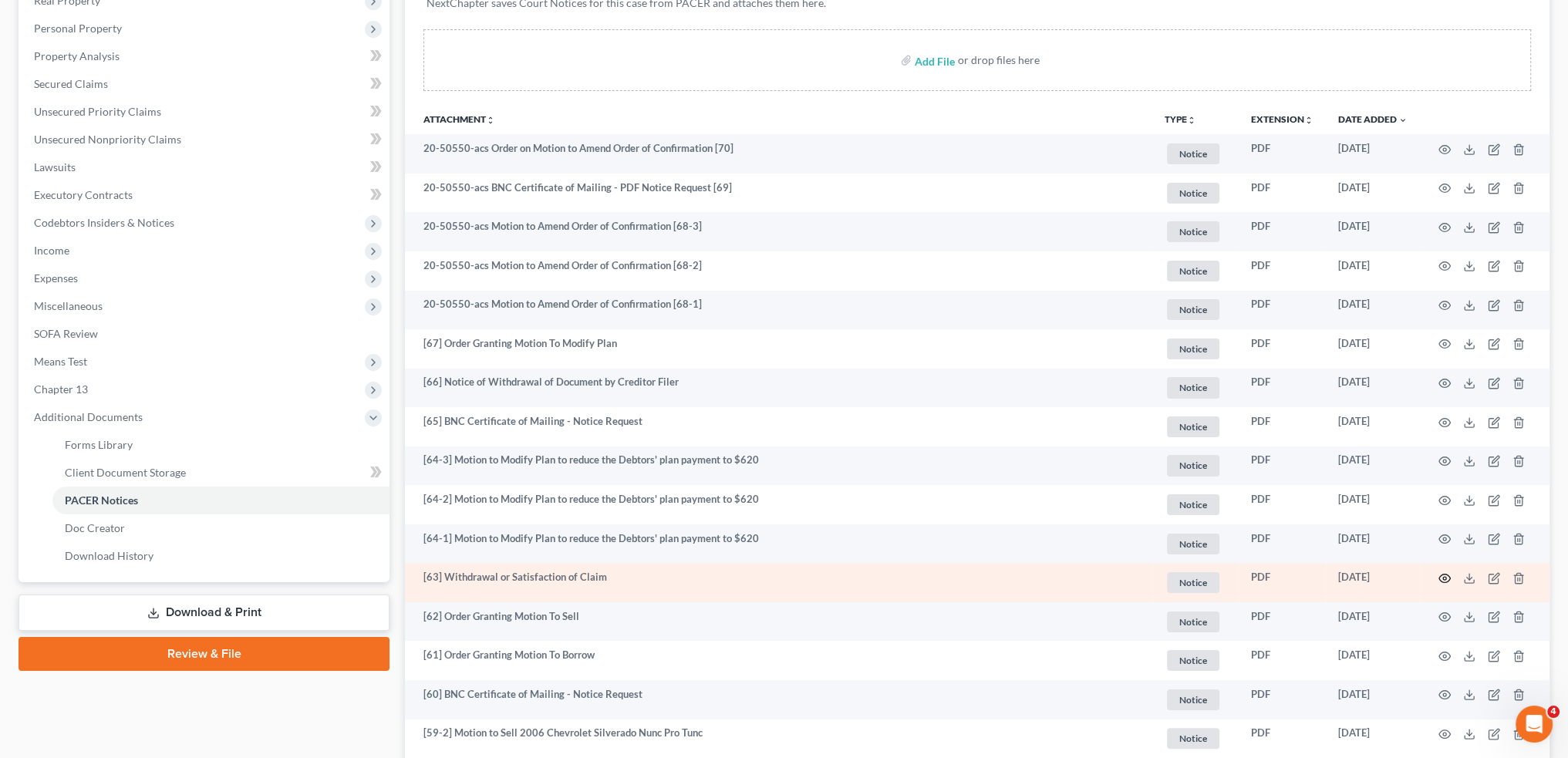
click at [1444, 576] on icon "button" at bounding box center [1445, 578] width 12 height 12
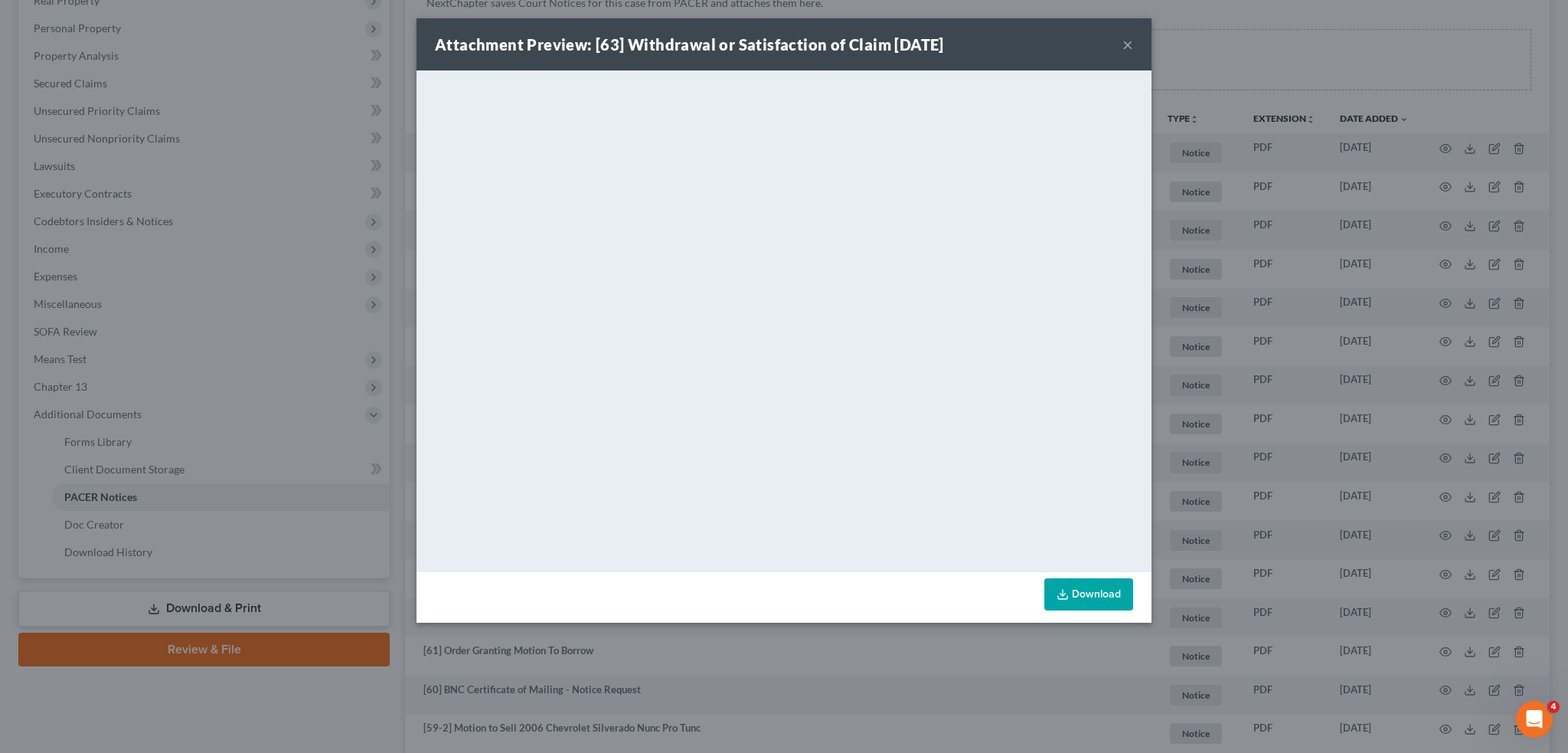
click at [1126, 45] on button "×" at bounding box center [1127, 44] width 11 height 18
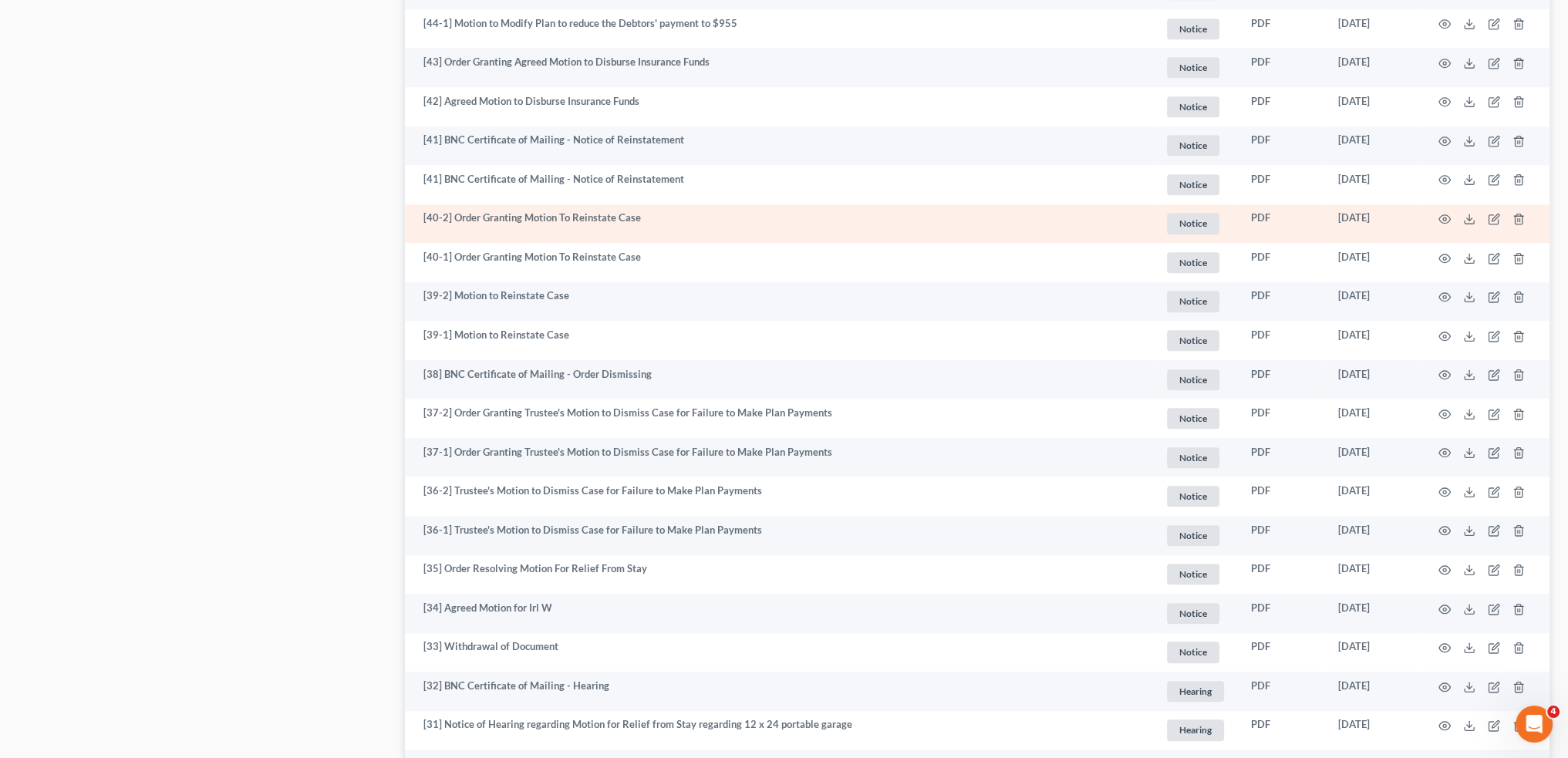
scroll to position [2056, 0]
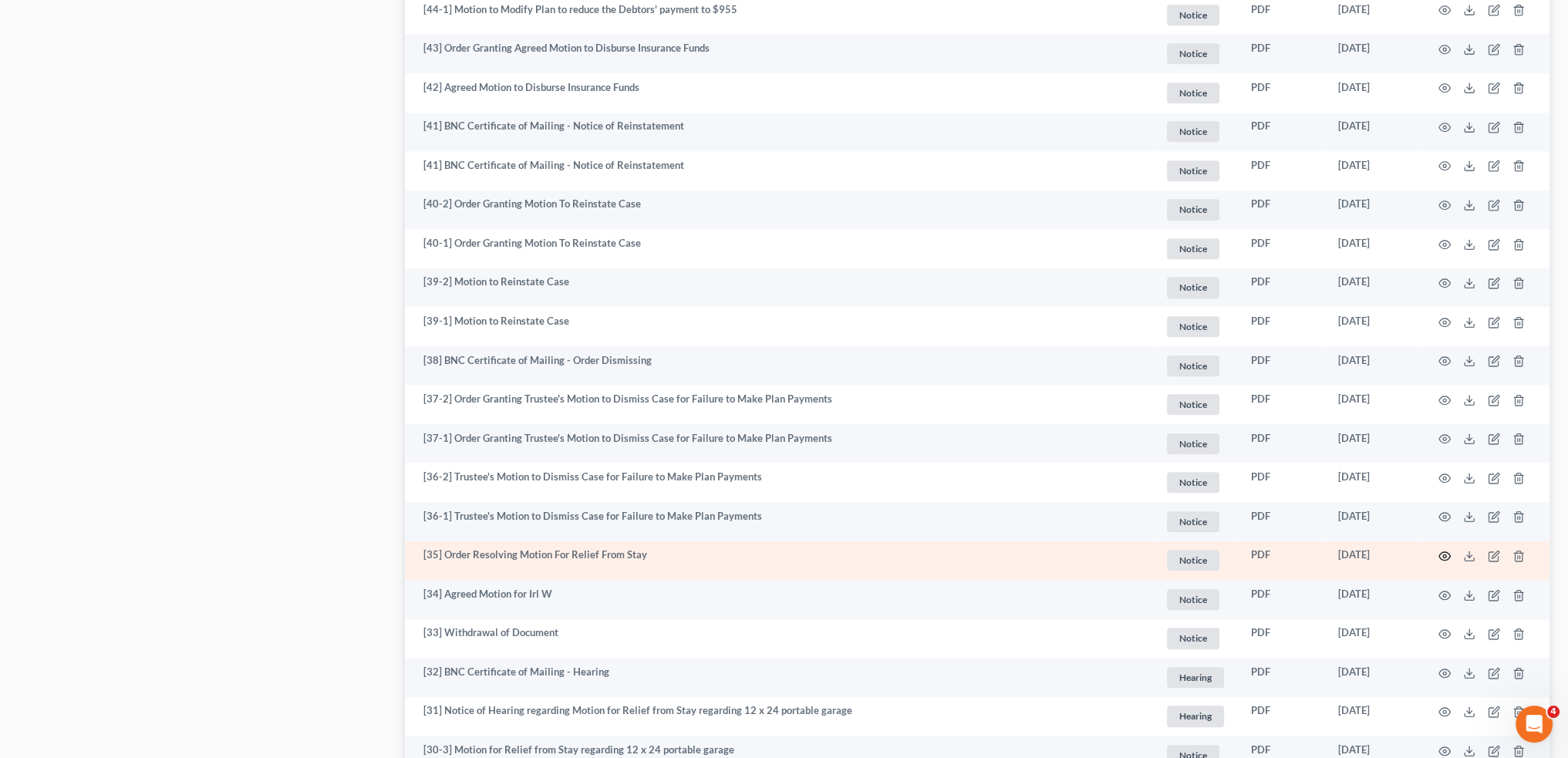
click at [1443, 557] on circle "button" at bounding box center [1445, 556] width 3 height 3
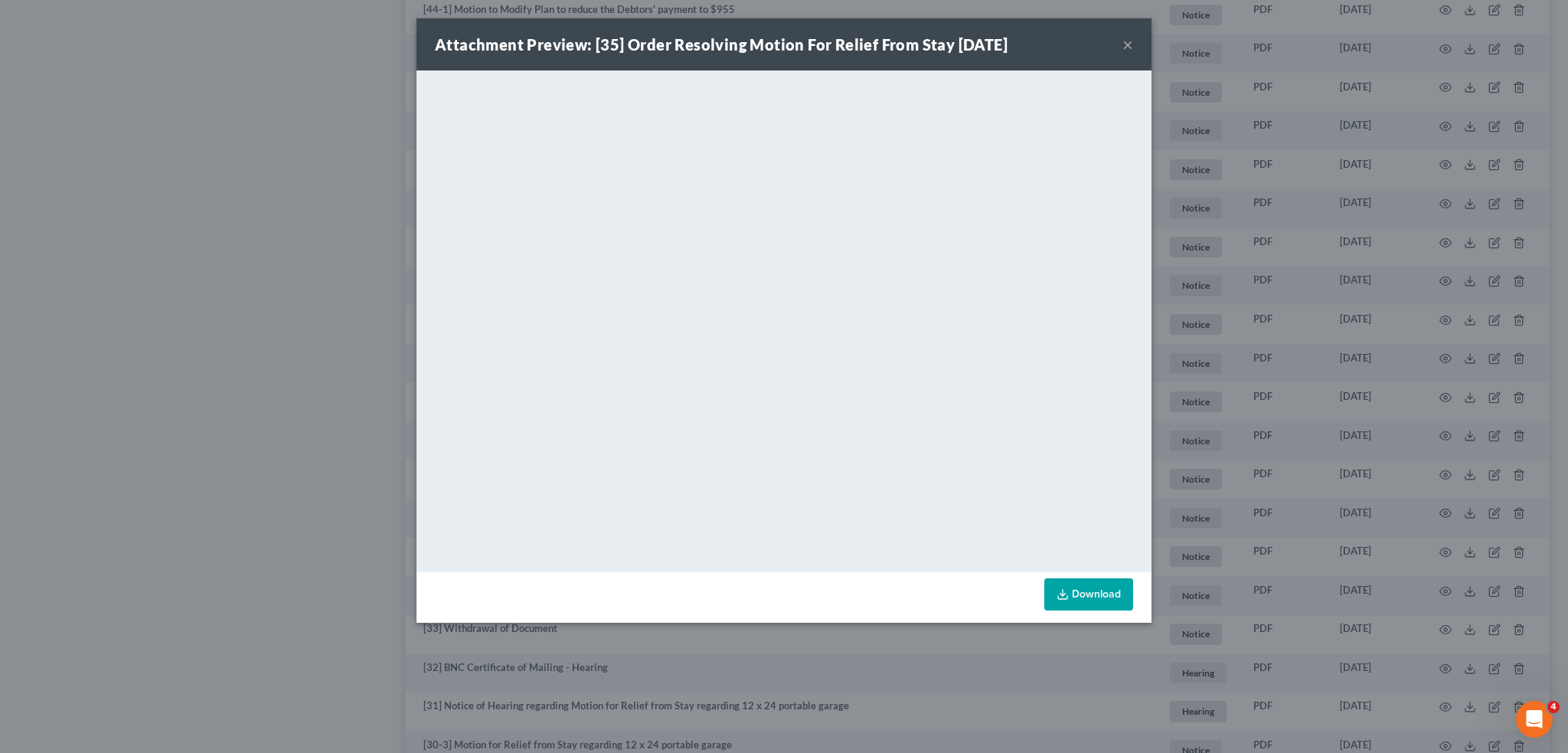
drag, startPoint x: 1130, startPoint y: 47, endPoint x: 1152, endPoint y: 218, distance: 172.4
click at [1130, 46] on button "×" at bounding box center [1127, 44] width 11 height 18
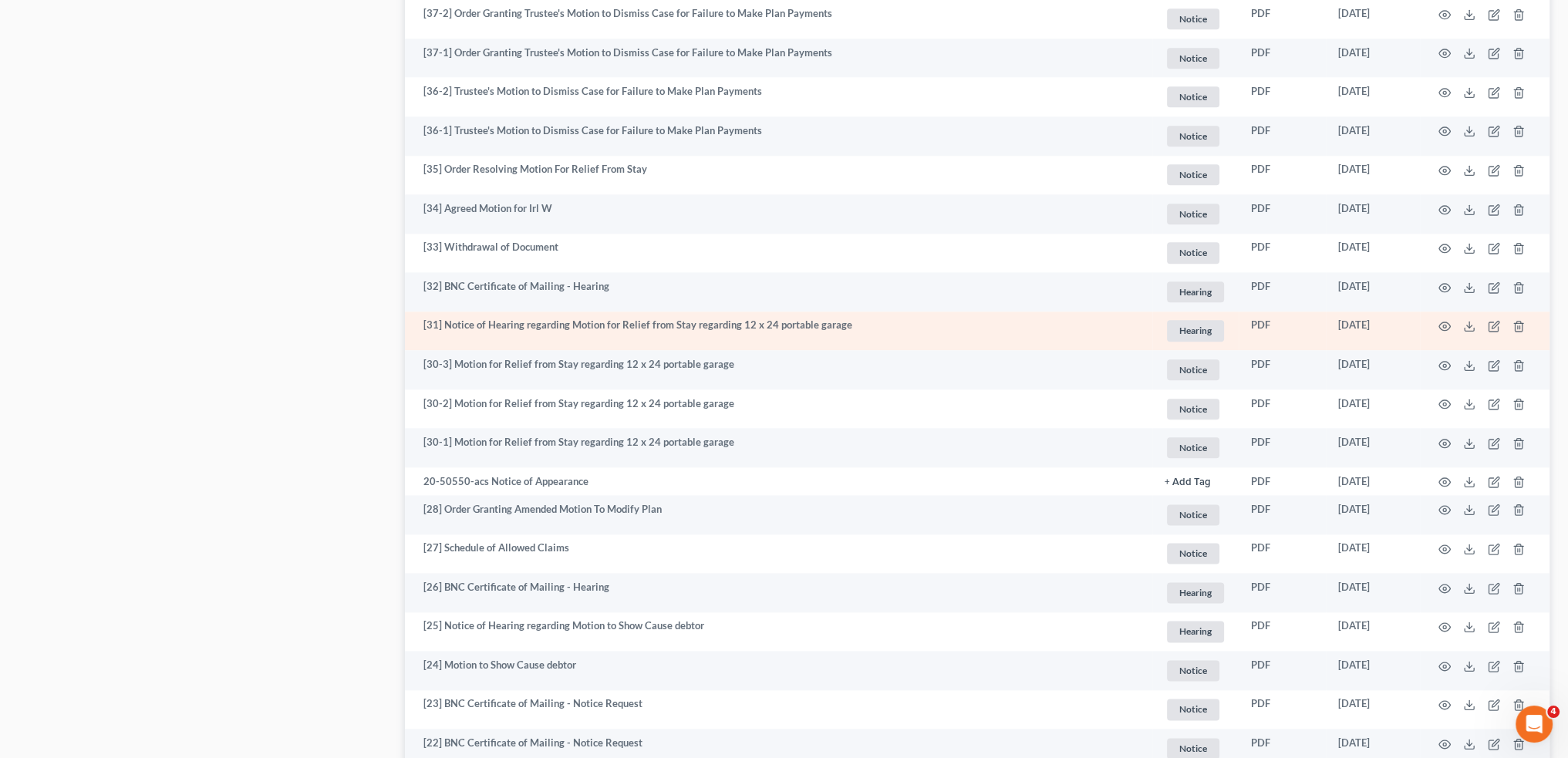
scroll to position [2313, 0]
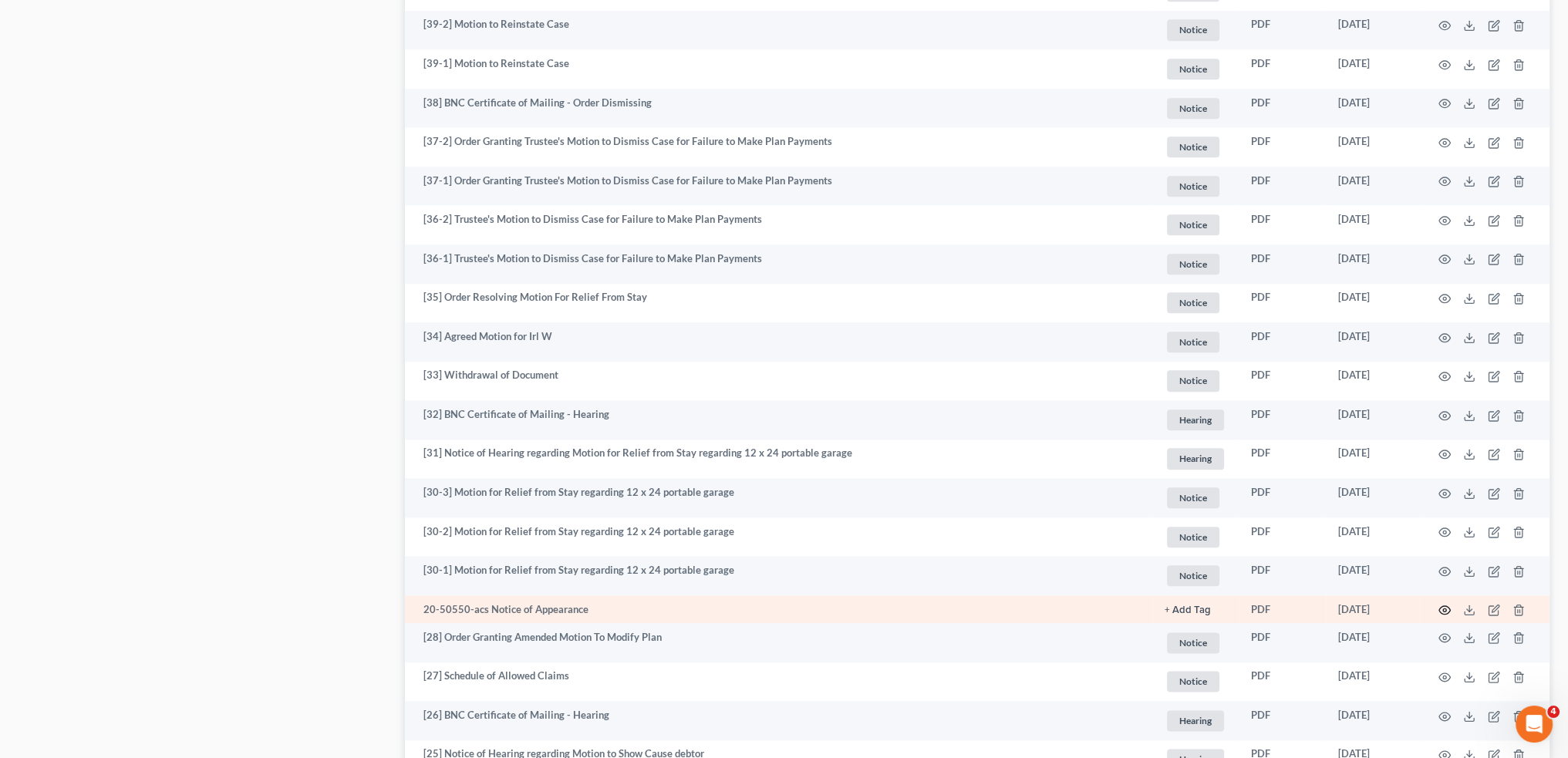
click at [1441, 610] on icon "button" at bounding box center [1445, 609] width 12 height 12
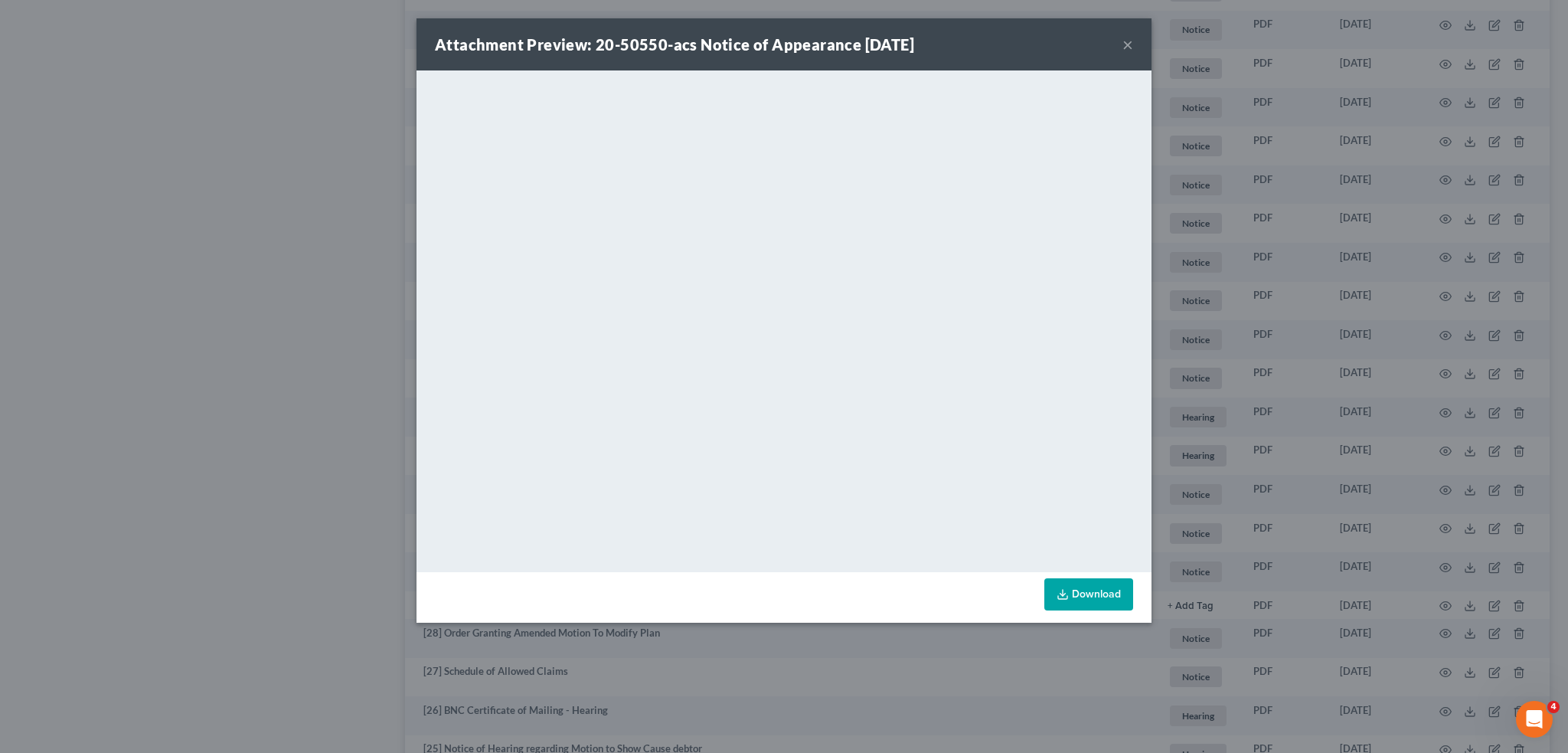
click at [1127, 38] on button "×" at bounding box center [1127, 44] width 11 height 18
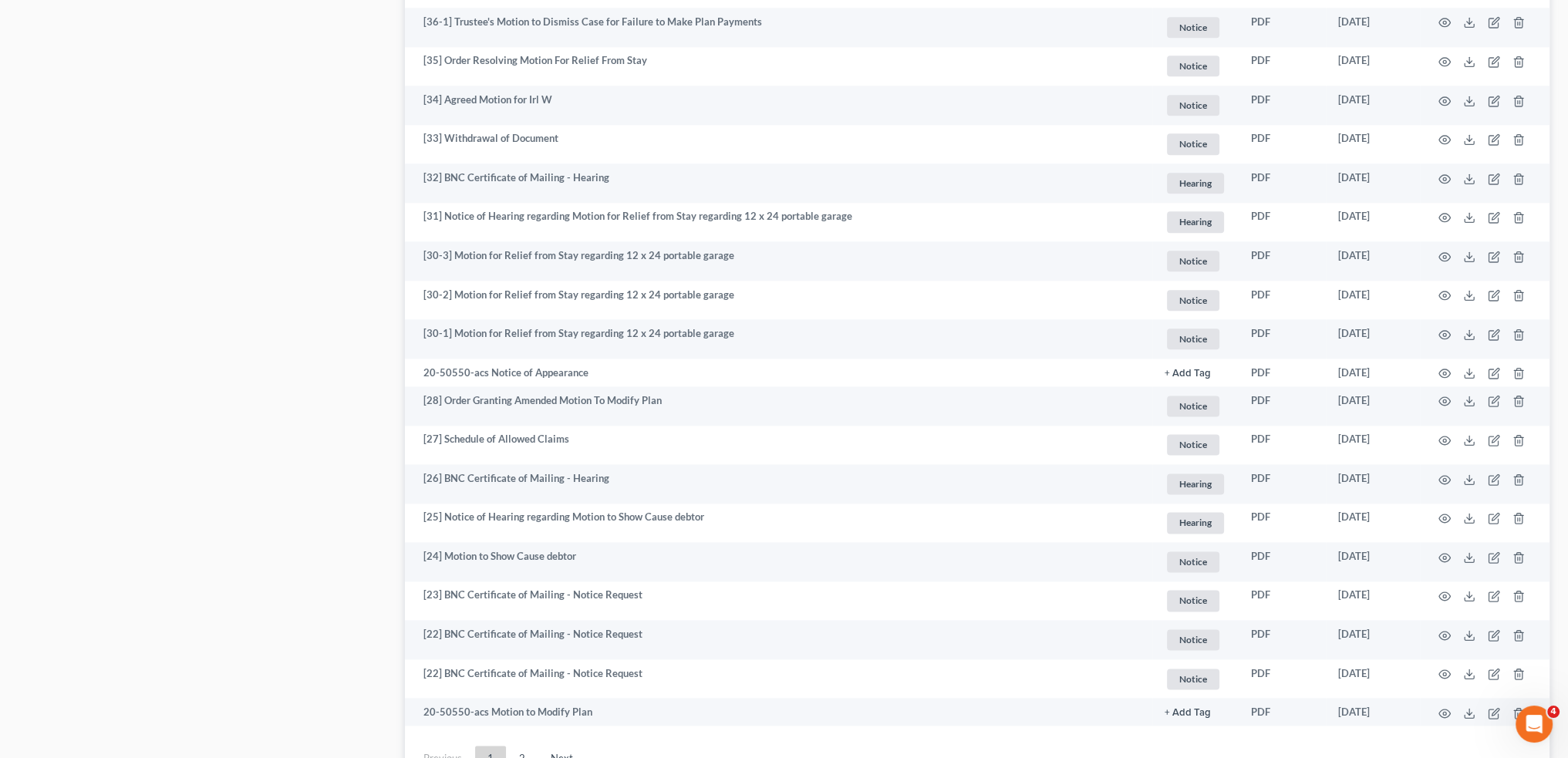
scroll to position [2691, 0]
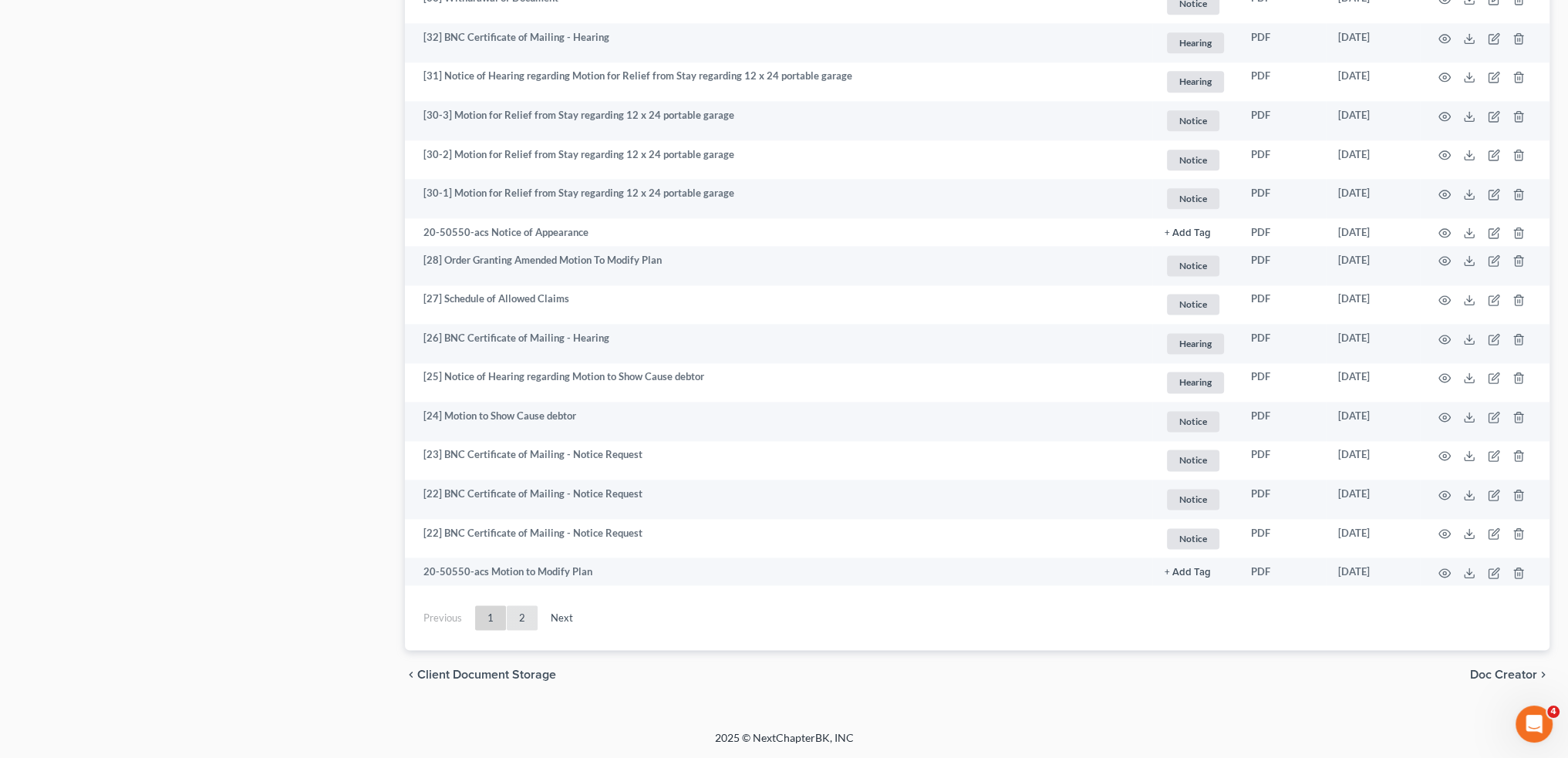
click at [522, 612] on link "2" at bounding box center [522, 617] width 31 height 25
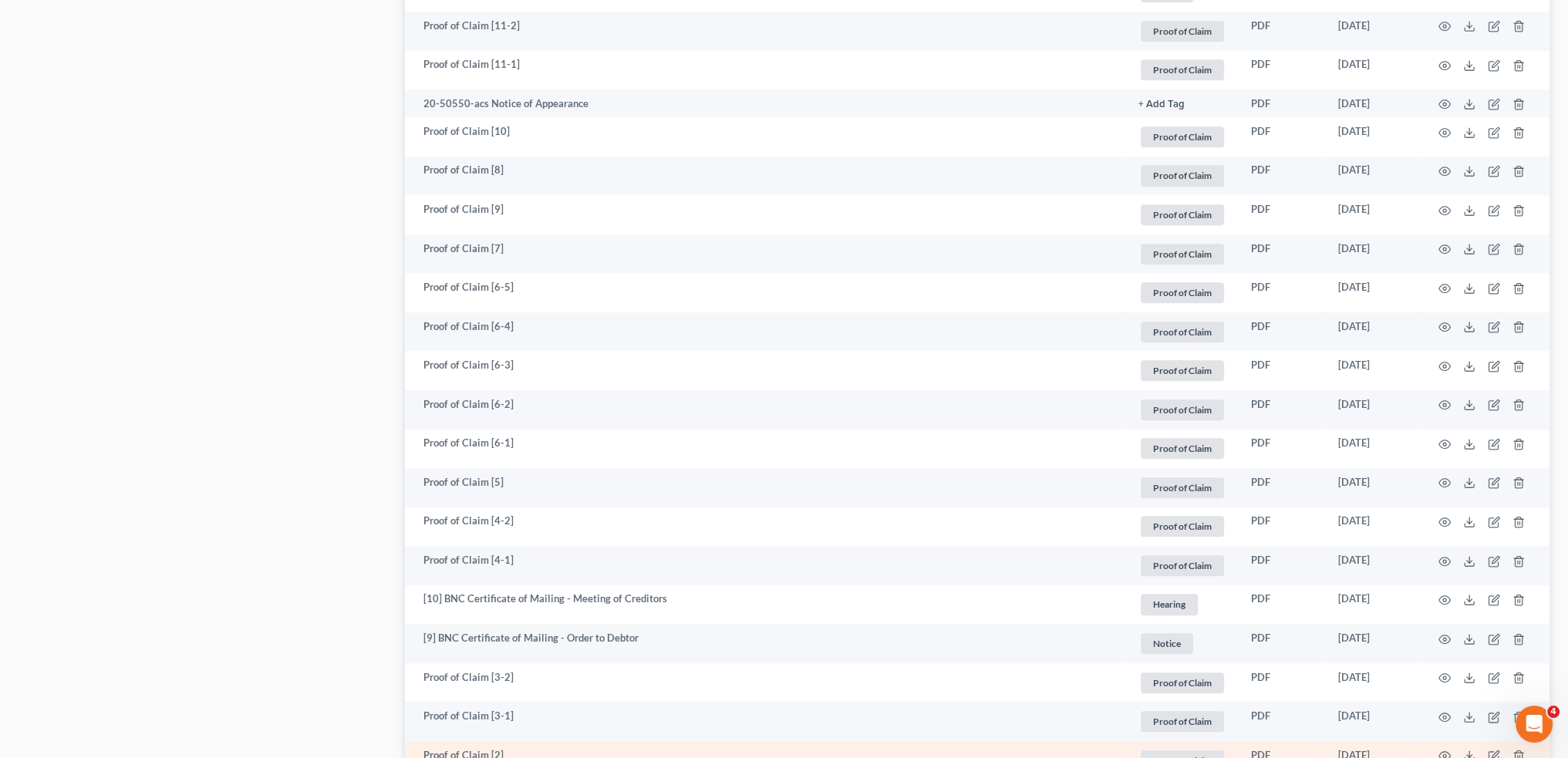
scroll to position [1559, 0]
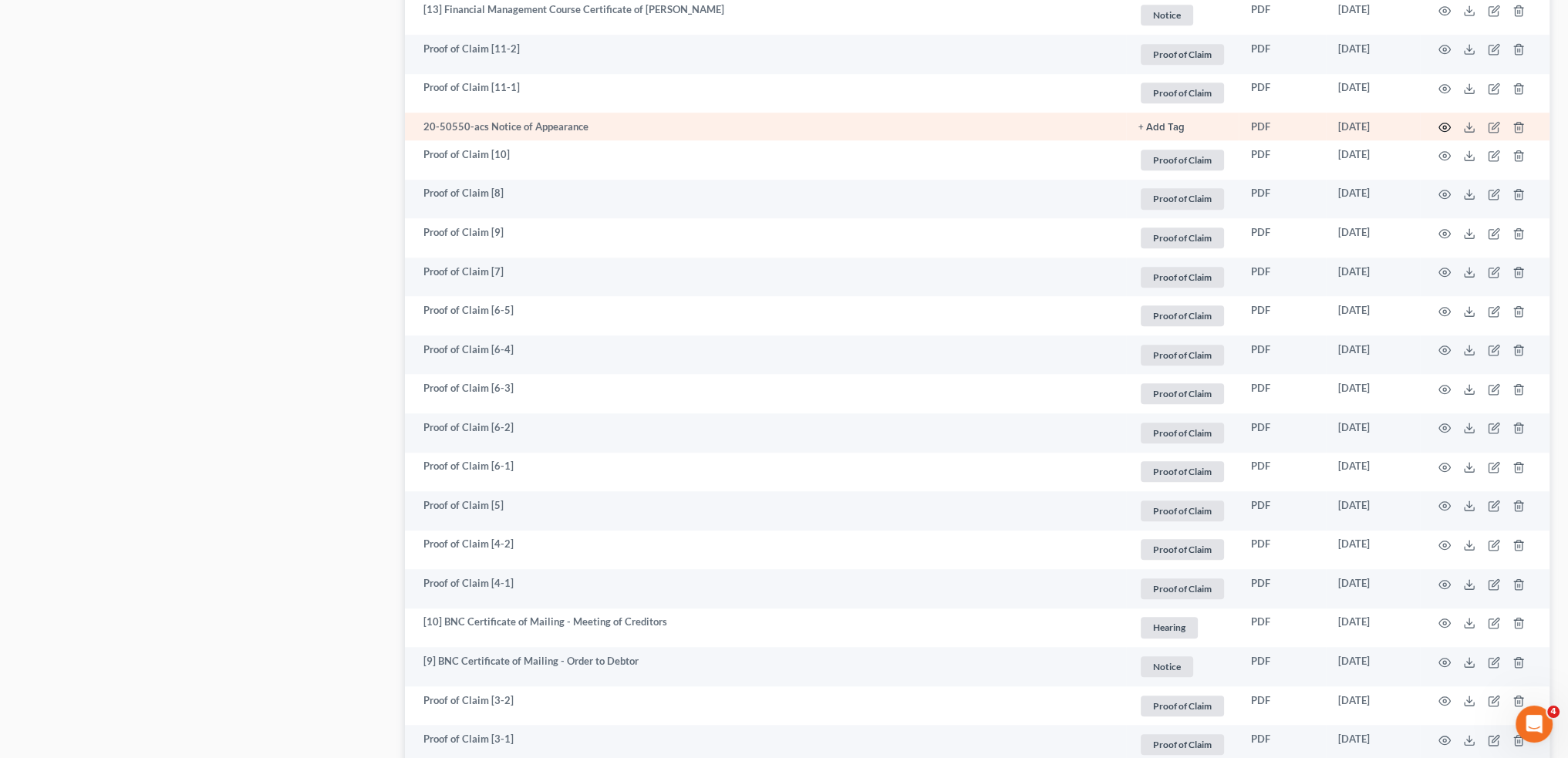
click at [1447, 126] on icon "button" at bounding box center [1445, 126] width 12 height 12
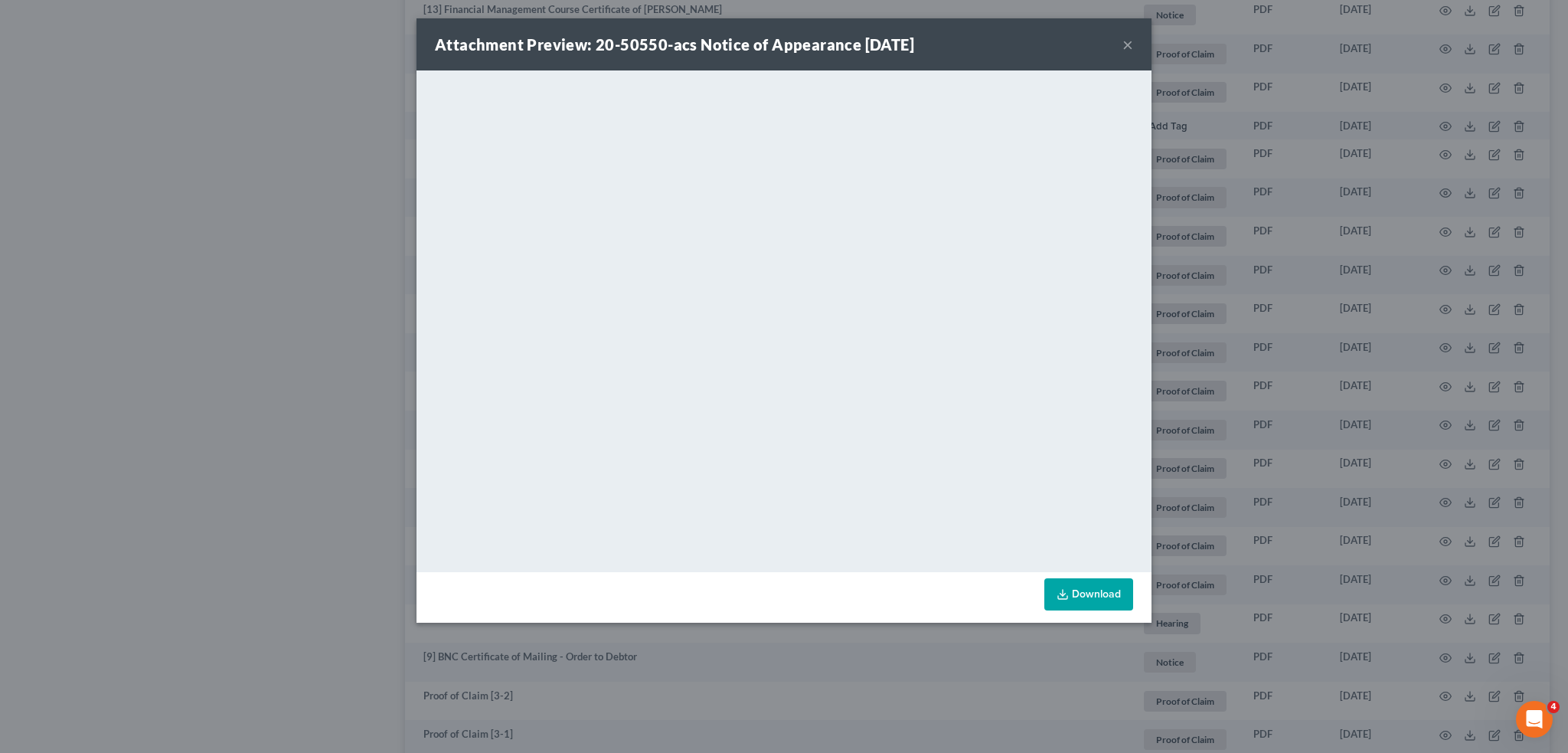
click at [1130, 51] on button "×" at bounding box center [1127, 44] width 11 height 18
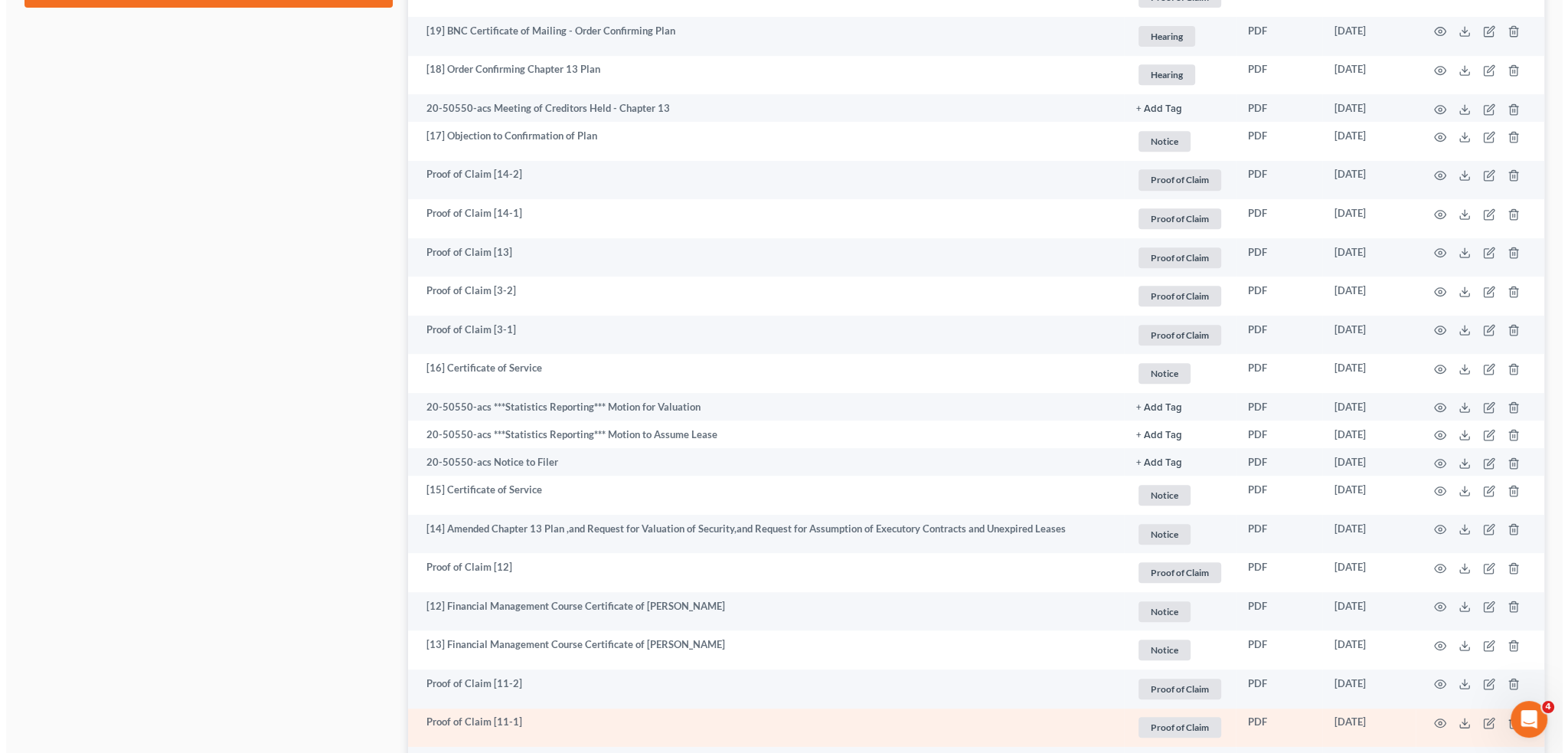
scroll to position [911, 0]
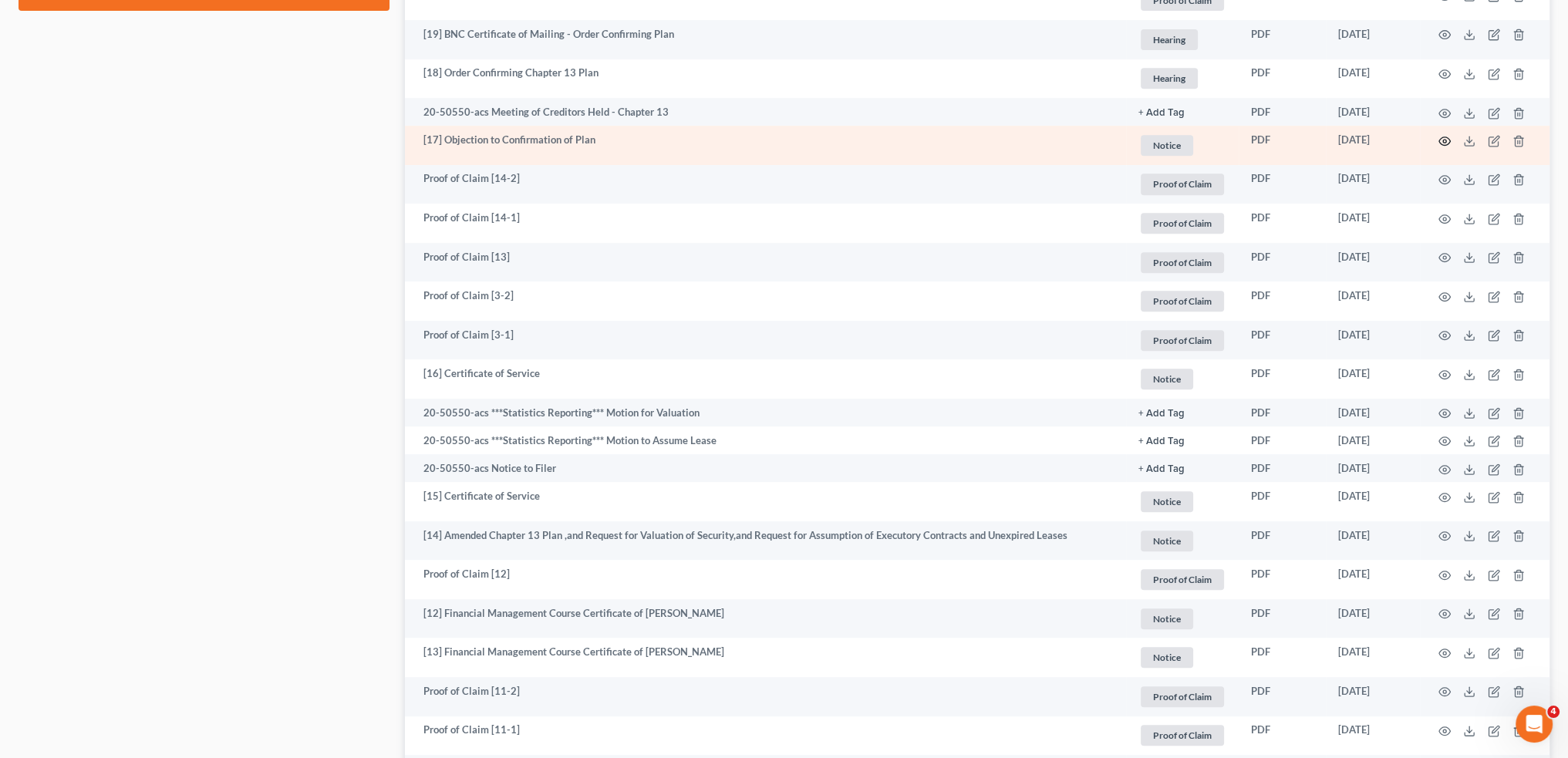
click at [1441, 141] on icon "button" at bounding box center [1445, 141] width 12 height 12
